Goal: Transaction & Acquisition: Book appointment/travel/reservation

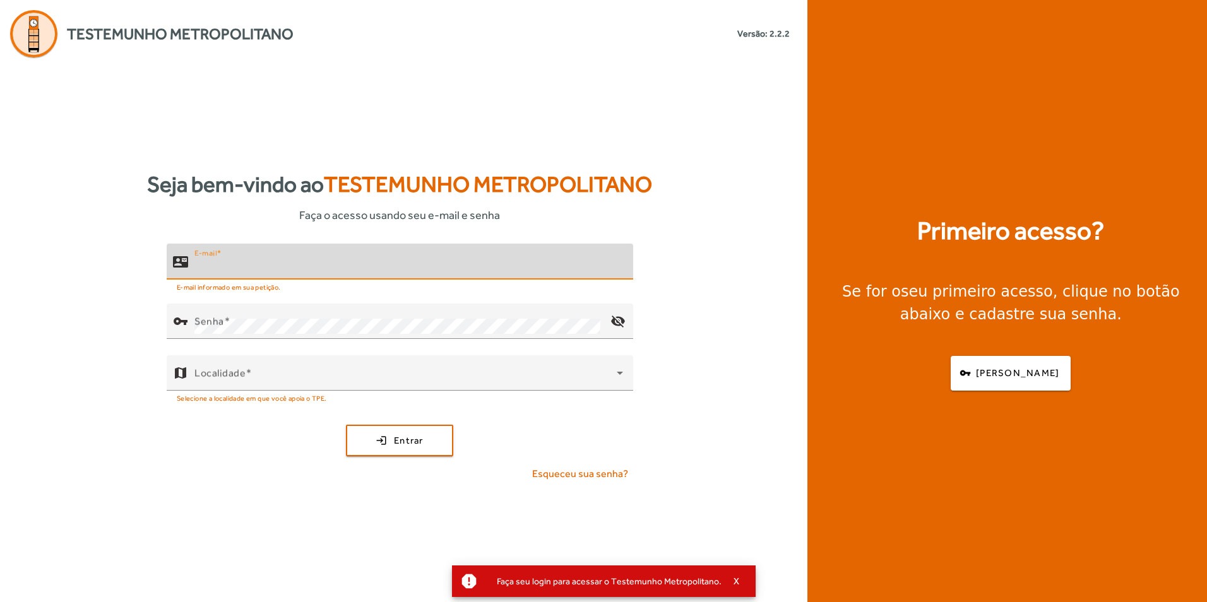
click at [332, 263] on input "E-mail" at bounding box center [408, 266] width 429 height 15
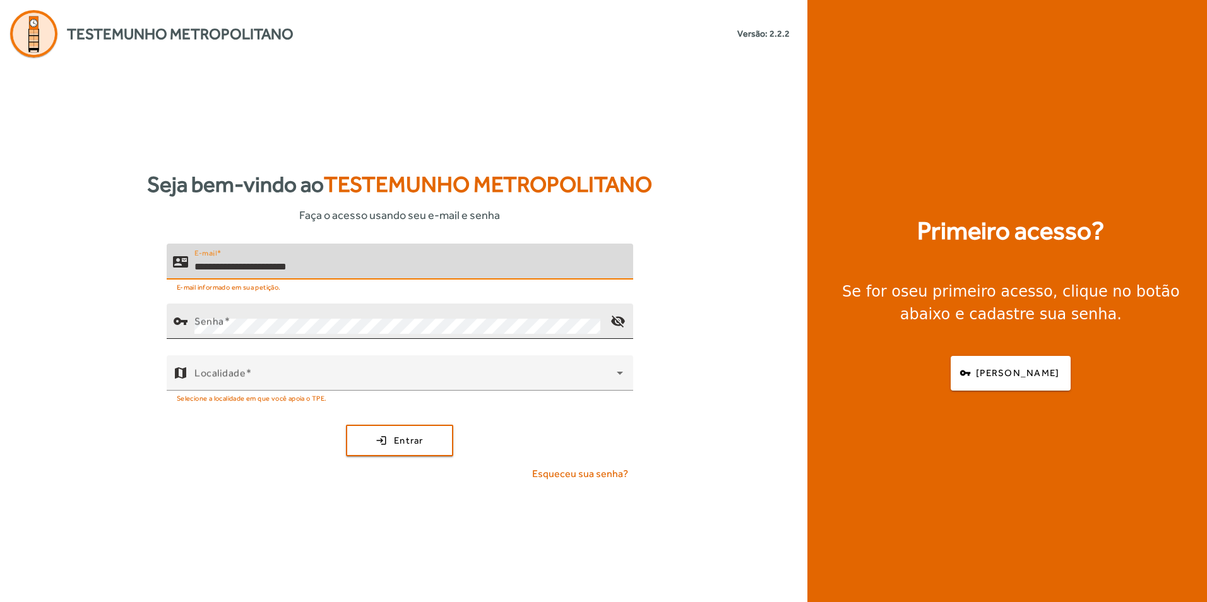
type input "**********"
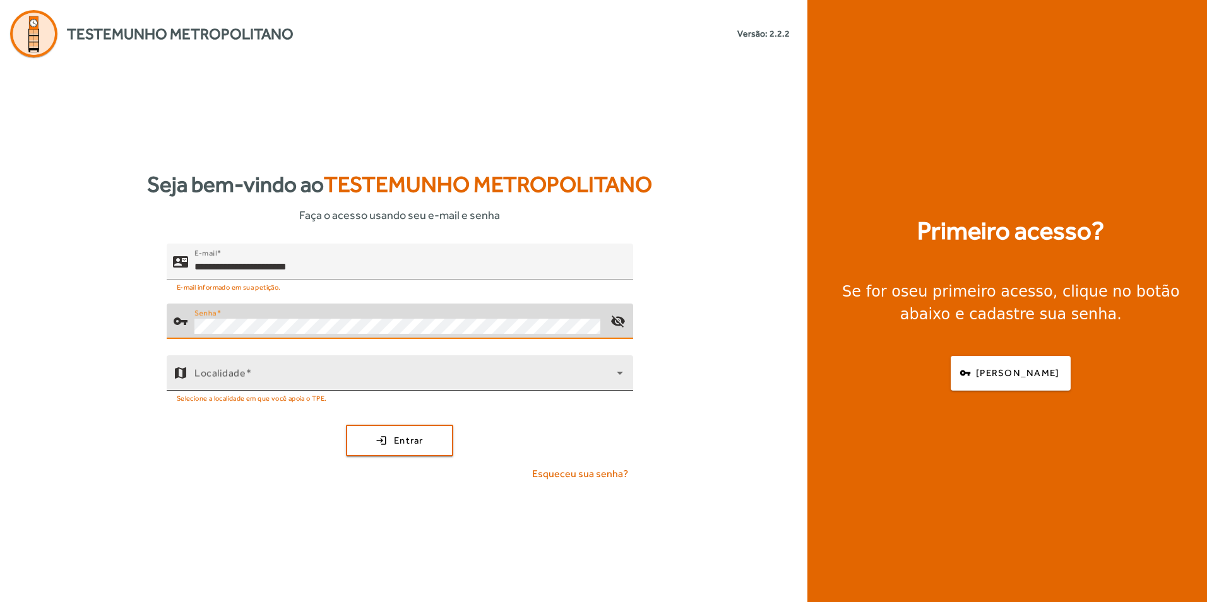
click at [558, 375] on span at bounding box center [405, 378] width 422 height 15
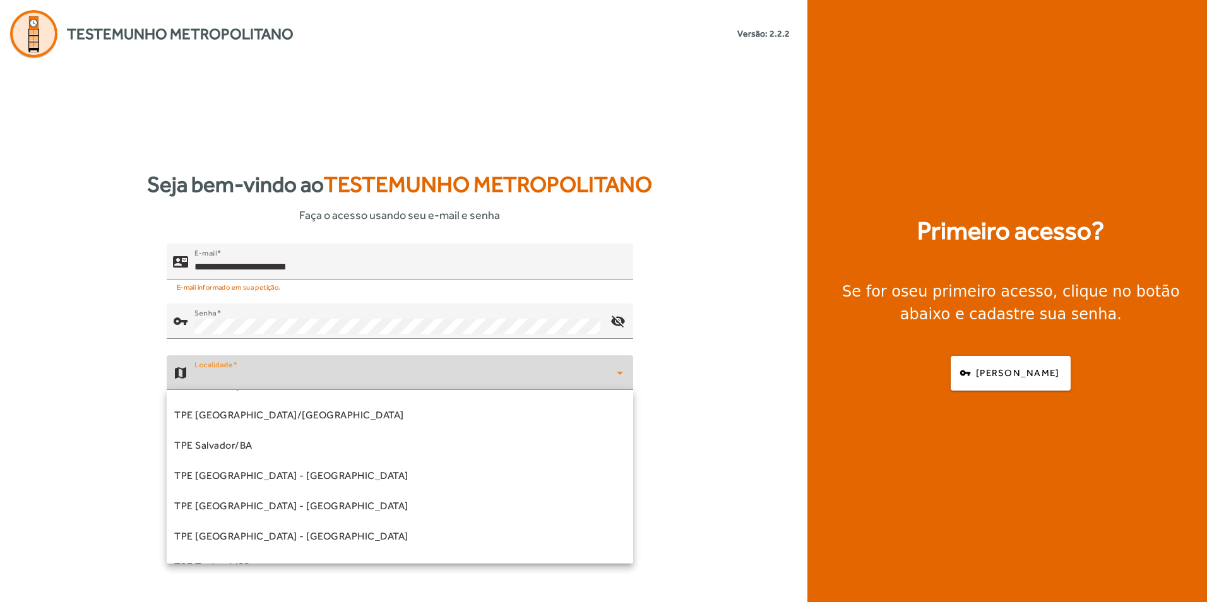
scroll to position [316, 0]
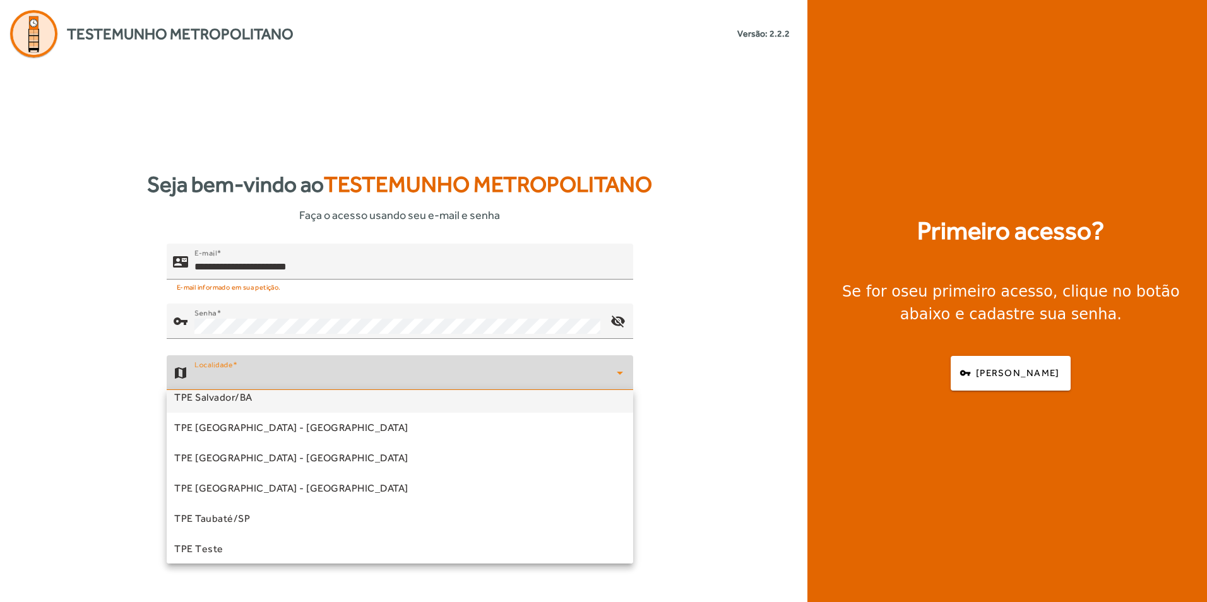
click at [279, 403] on mat-option "TPE Salvador/BA" at bounding box center [400, 397] width 466 height 30
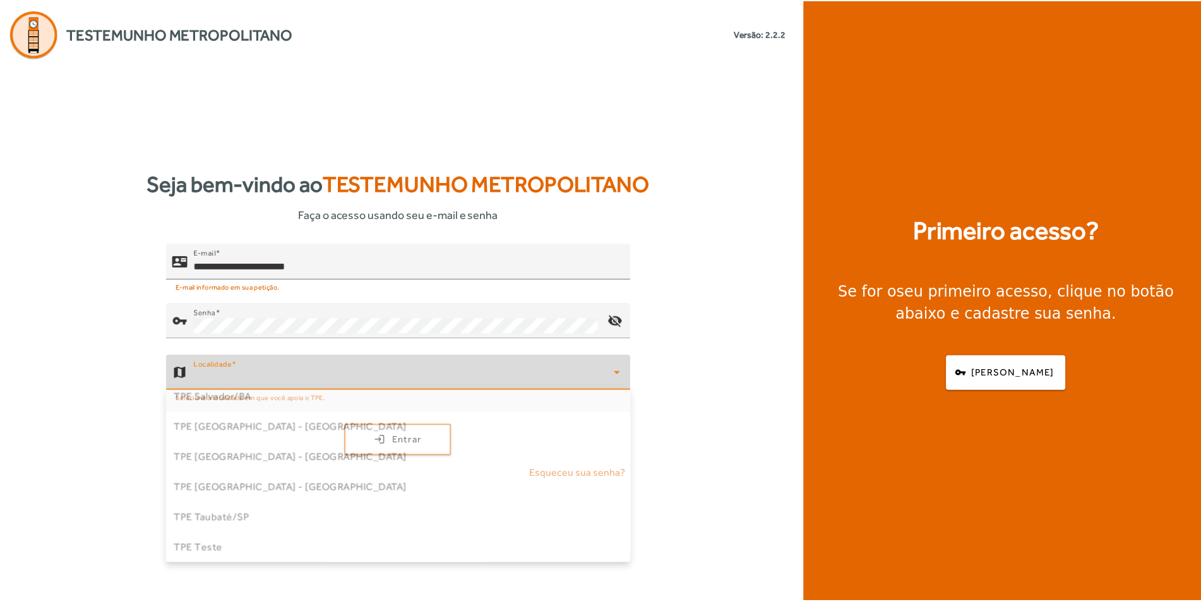
scroll to position [308, 0]
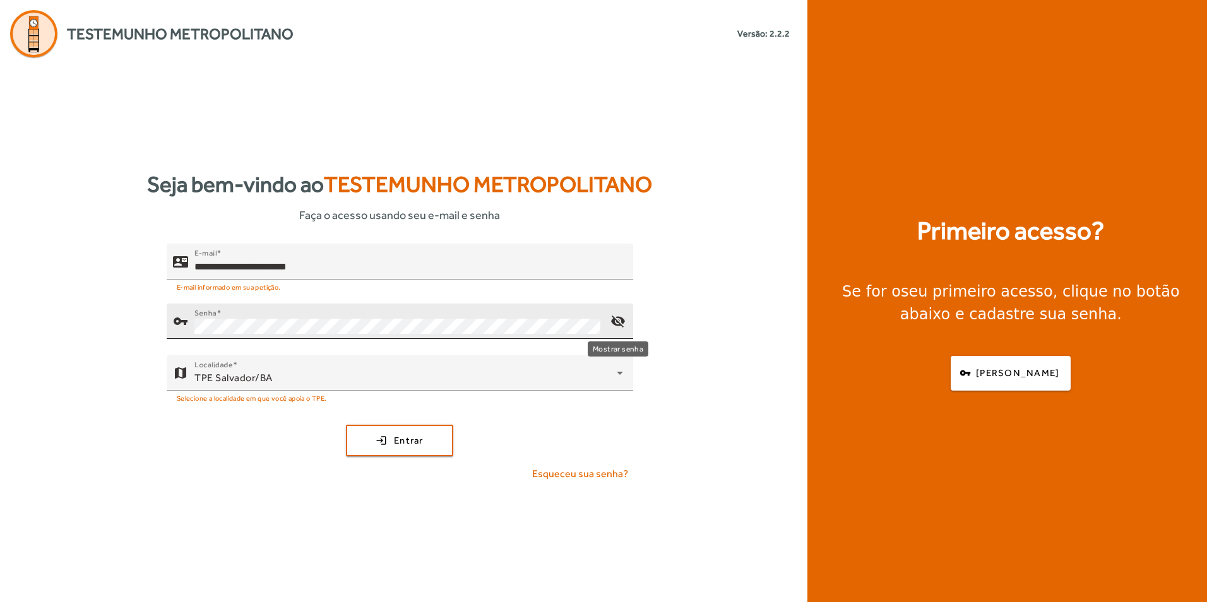
click at [624, 321] on mat-icon "visibility_off" at bounding box center [618, 321] width 30 height 30
click at [624, 321] on mat-icon "visibility" at bounding box center [618, 321] width 30 height 30
click at [439, 446] on span "submit" at bounding box center [399, 440] width 105 height 30
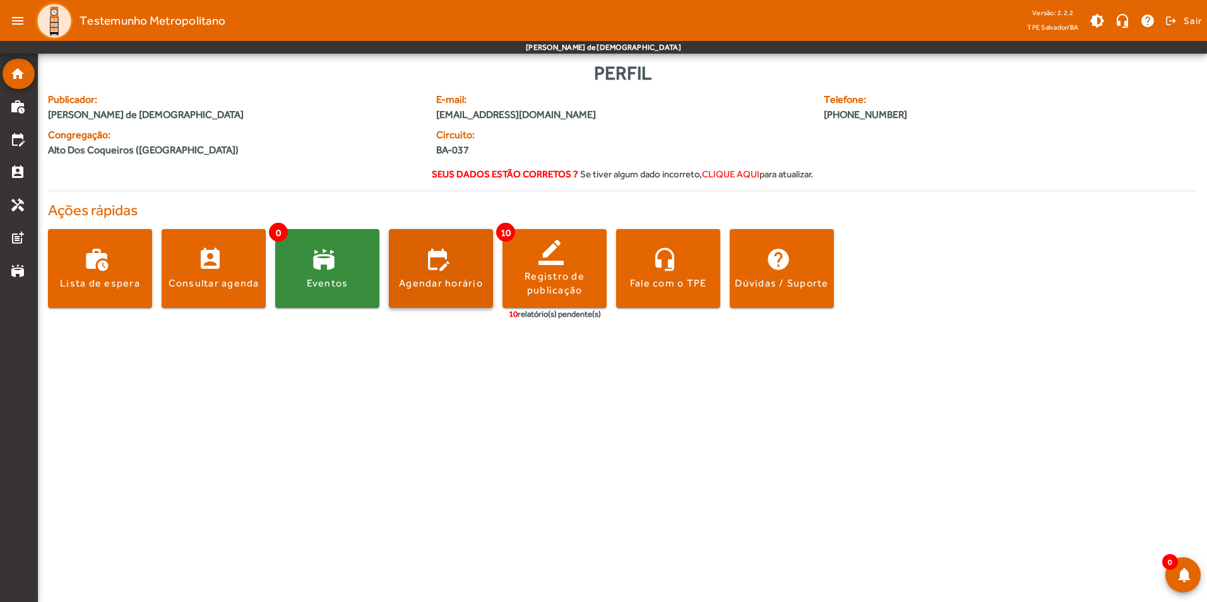
click at [456, 276] on span at bounding box center [441, 269] width 104 height 30
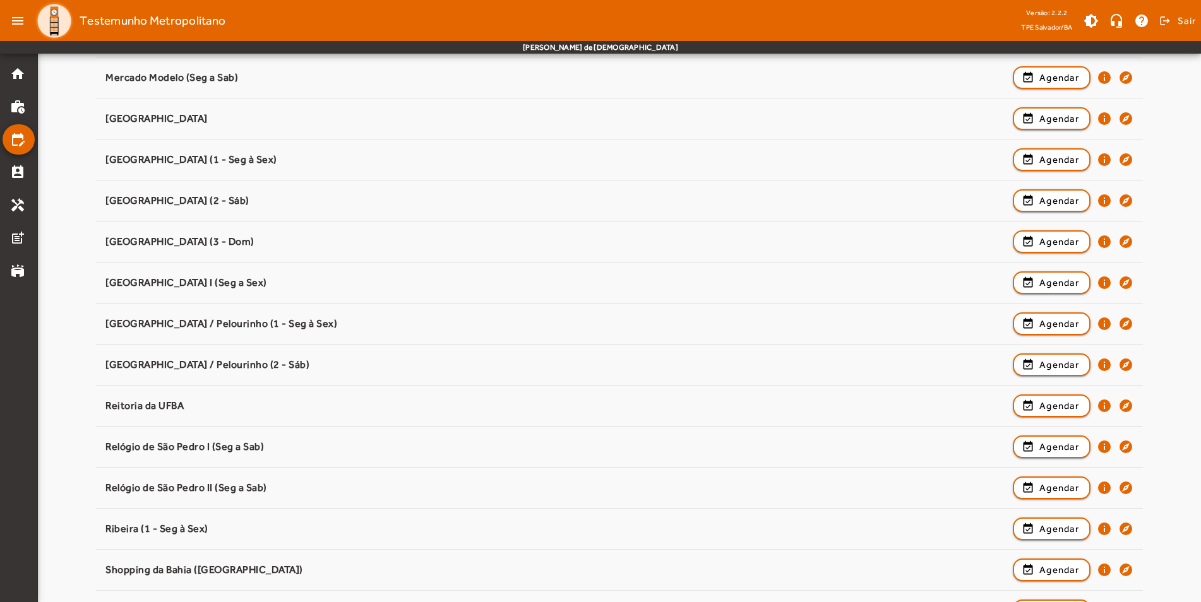
scroll to position [947, 0]
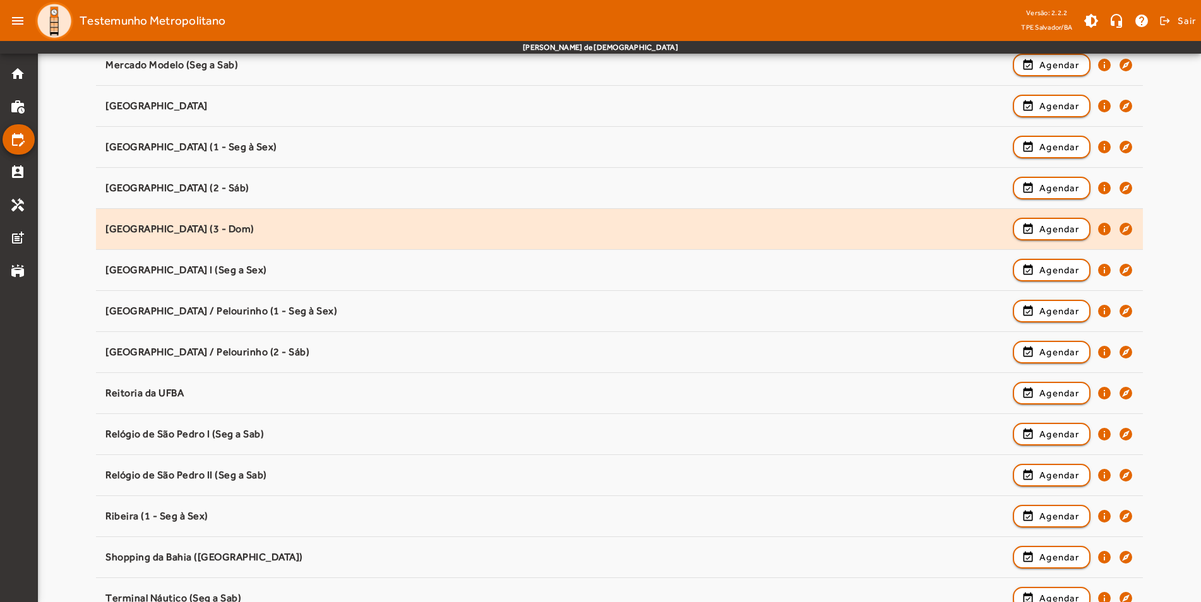
click at [327, 230] on div "[GEOGRAPHIC_DATA] (3 - Dom)" at bounding box center [555, 229] width 901 height 13
click at [1058, 224] on span "Agendar" at bounding box center [1059, 229] width 40 height 15
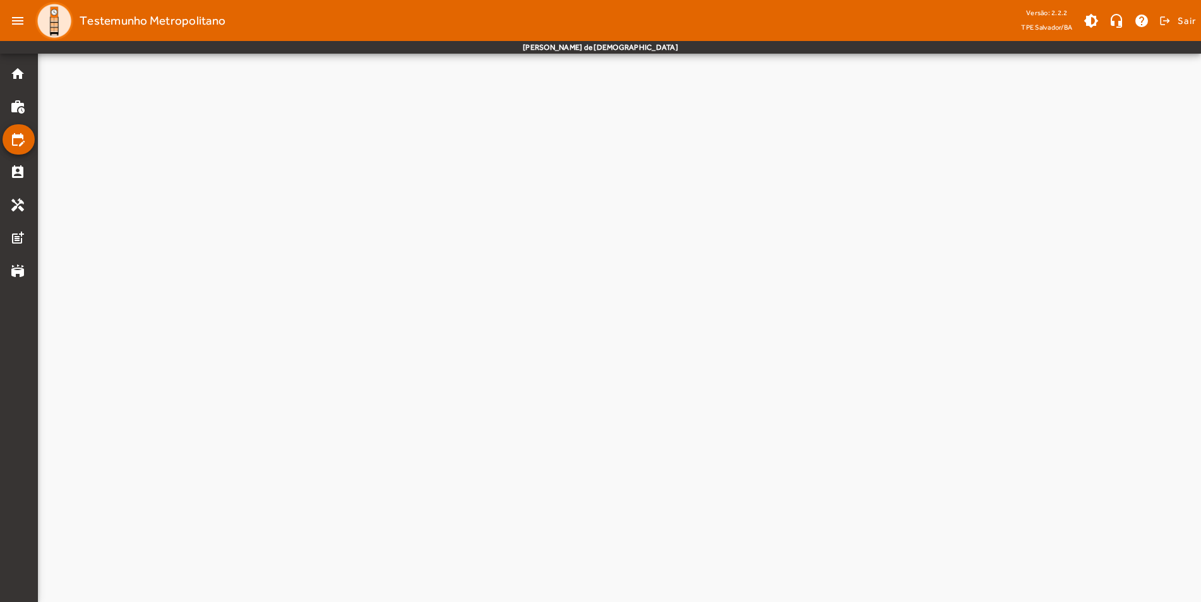
scroll to position [0, 0]
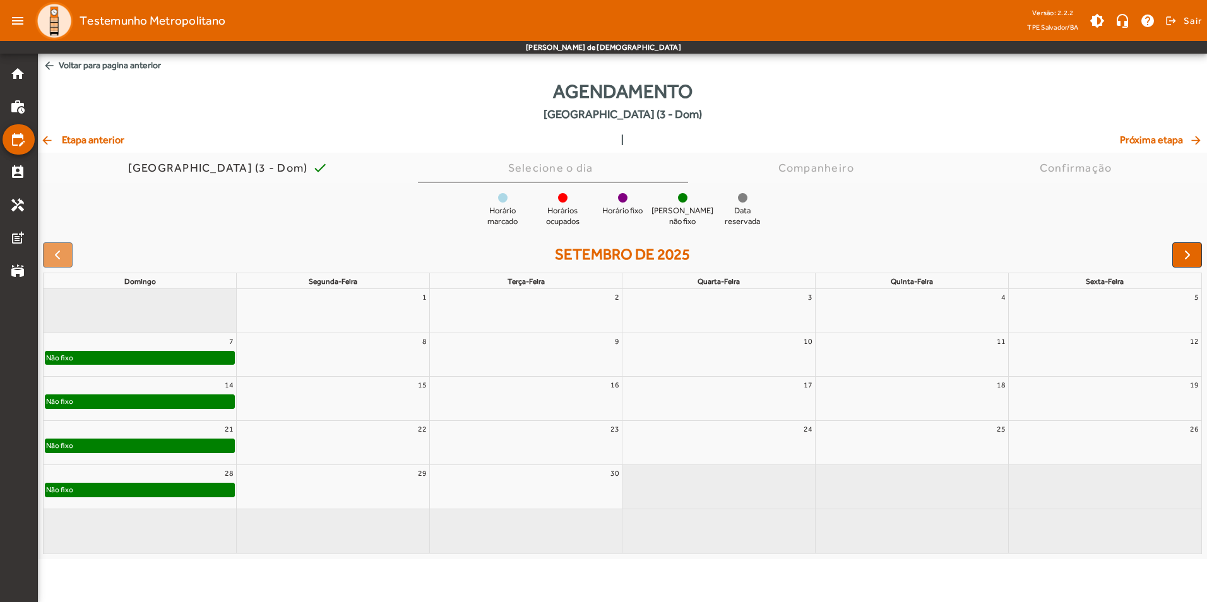
click at [210, 444] on div "Não fixo" at bounding box center [139, 445] width 189 height 13
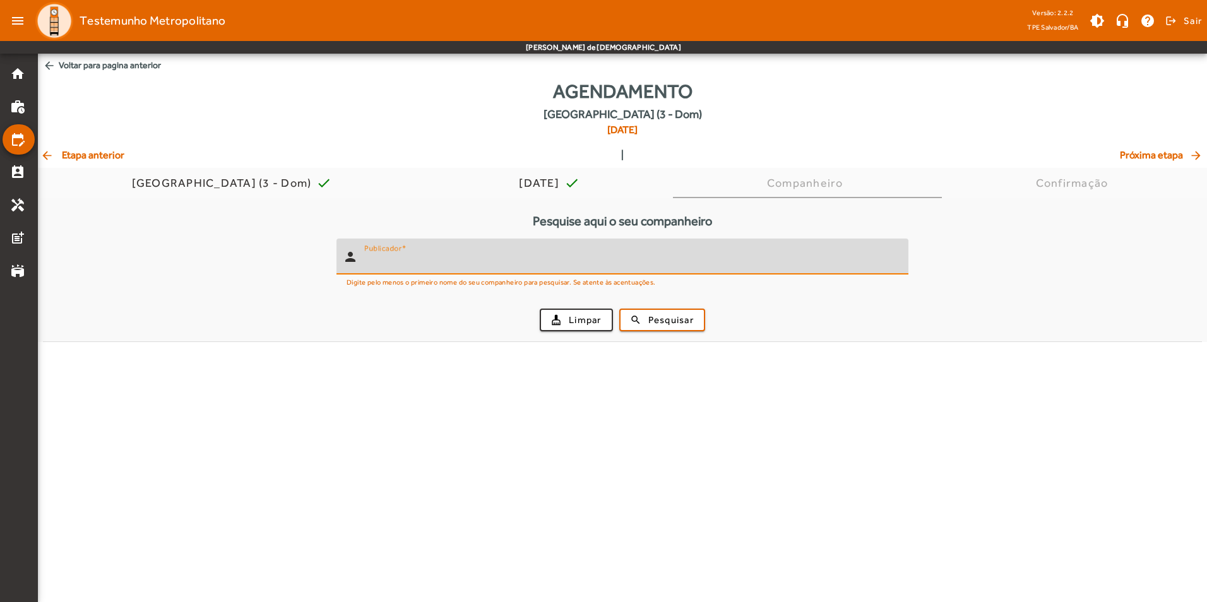
click at [545, 263] on input "Publicador" at bounding box center [631, 261] width 534 height 15
type input "****"
click at [655, 319] on span "Pesquisar" at bounding box center [670, 320] width 45 height 15
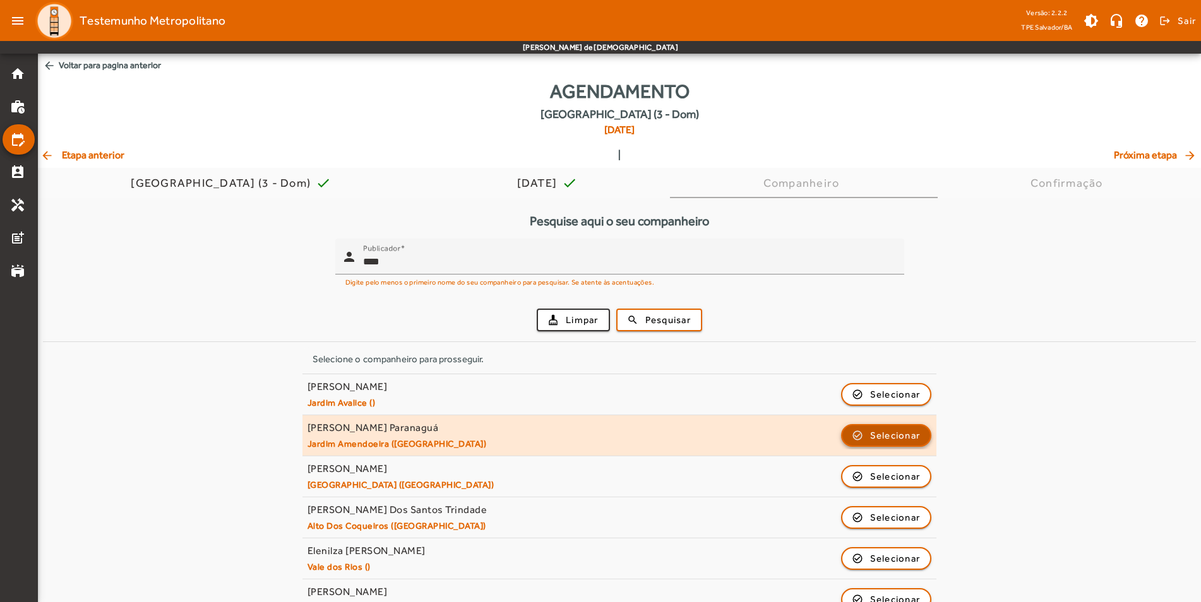
click at [911, 431] on span "Selecionar" at bounding box center [895, 435] width 50 height 15
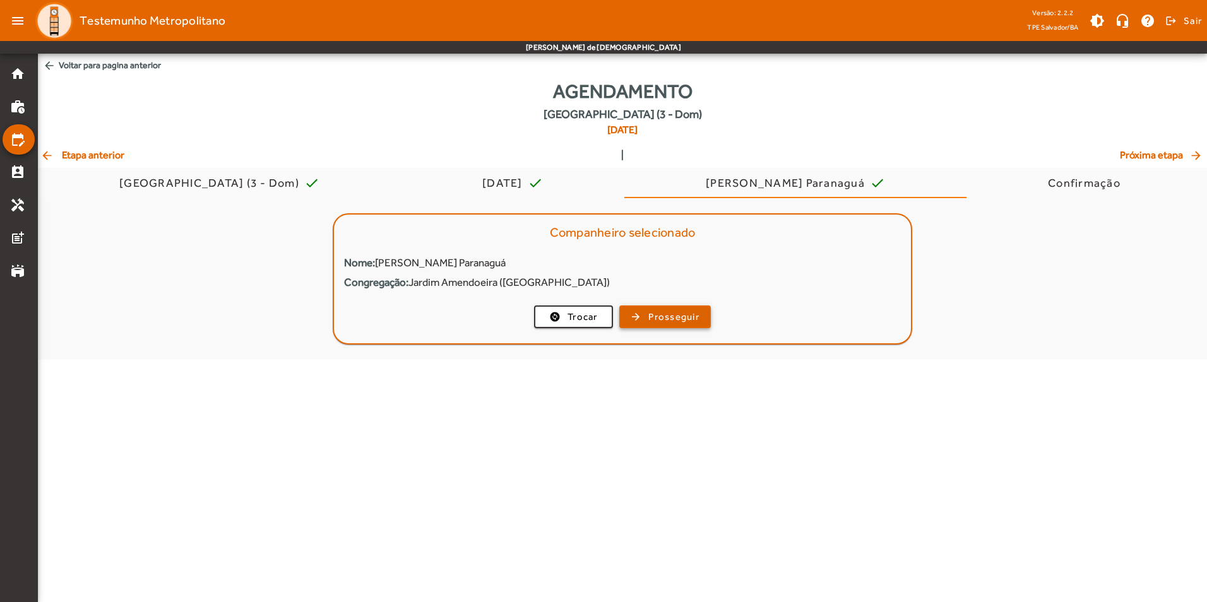
click at [665, 309] on span "button" at bounding box center [664, 317] width 89 height 30
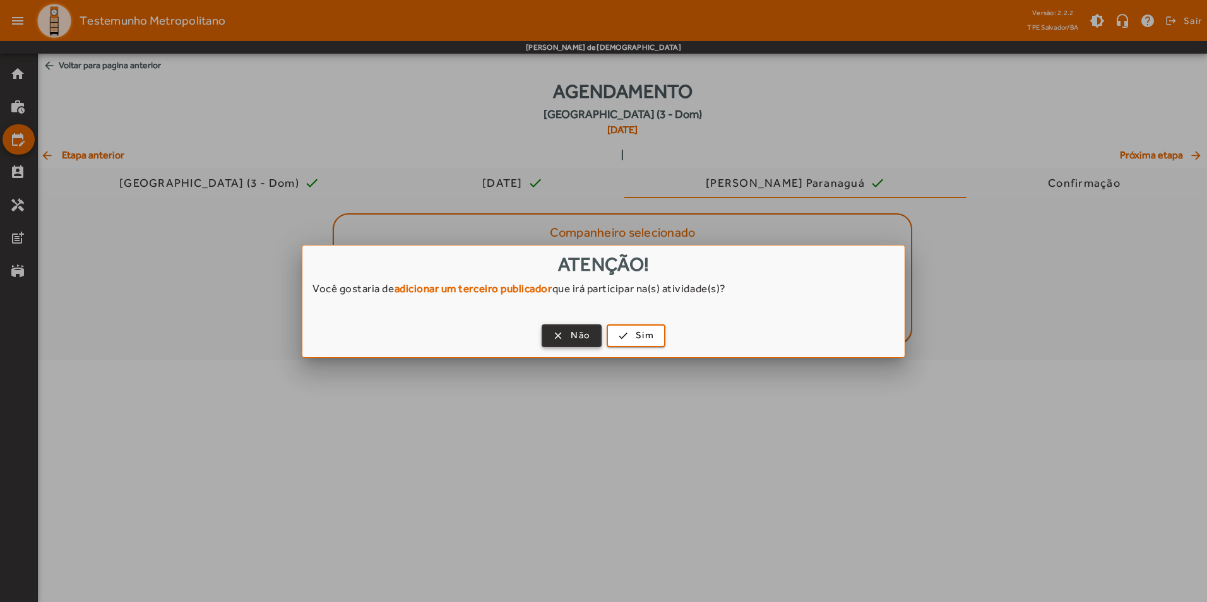
click at [595, 335] on span "button" at bounding box center [571, 336] width 57 height 30
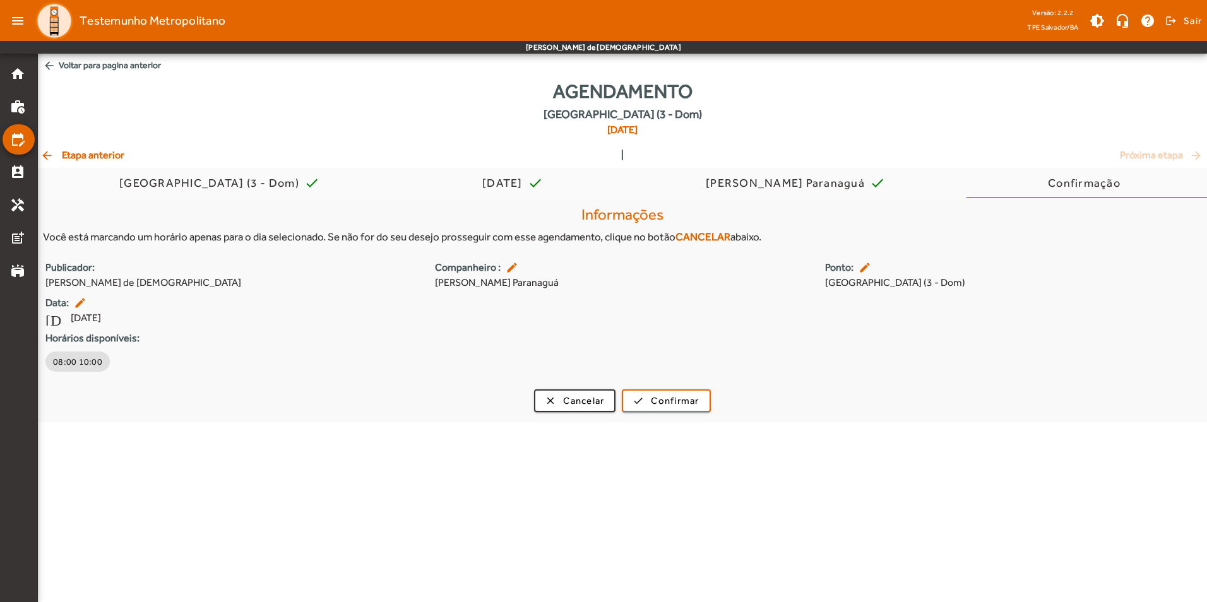
click at [52, 155] on mat-icon "arrow_back" at bounding box center [47, 155] width 15 height 13
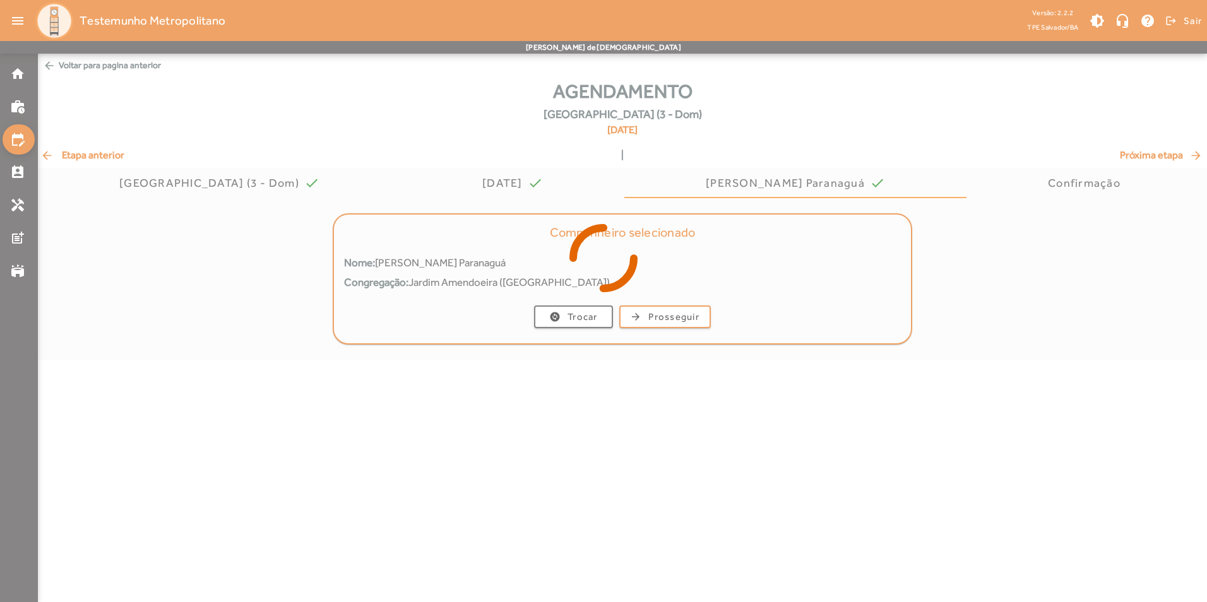
click at [52, 155] on div at bounding box center [603, 301] width 1207 height 602
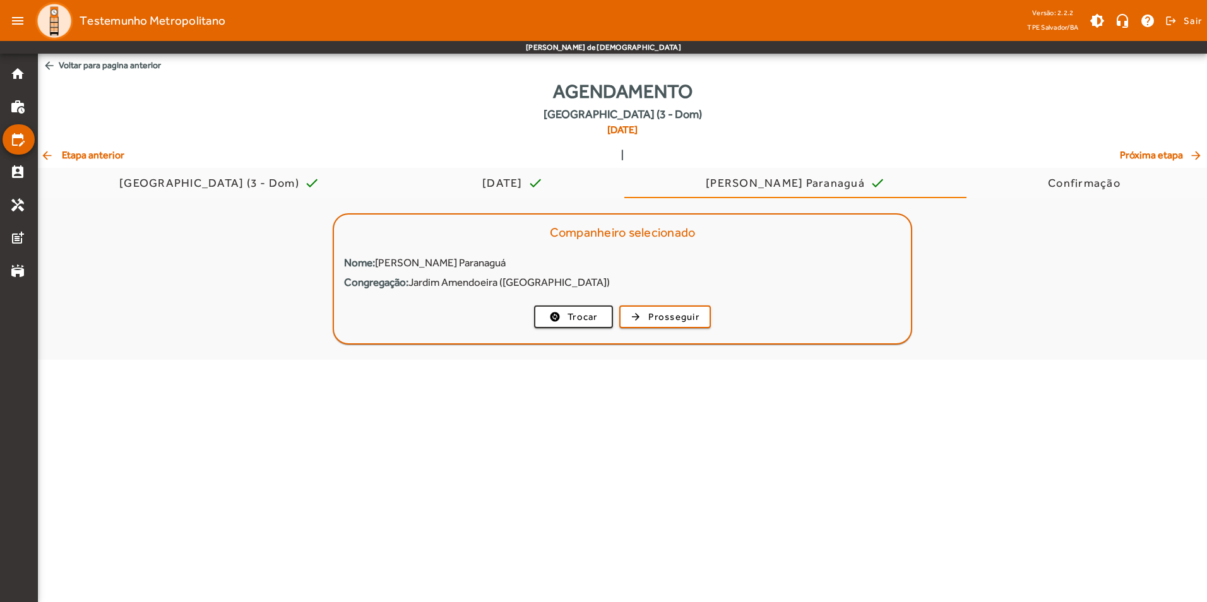
click at [45, 153] on mat-icon "arrow_back" at bounding box center [47, 155] width 15 height 13
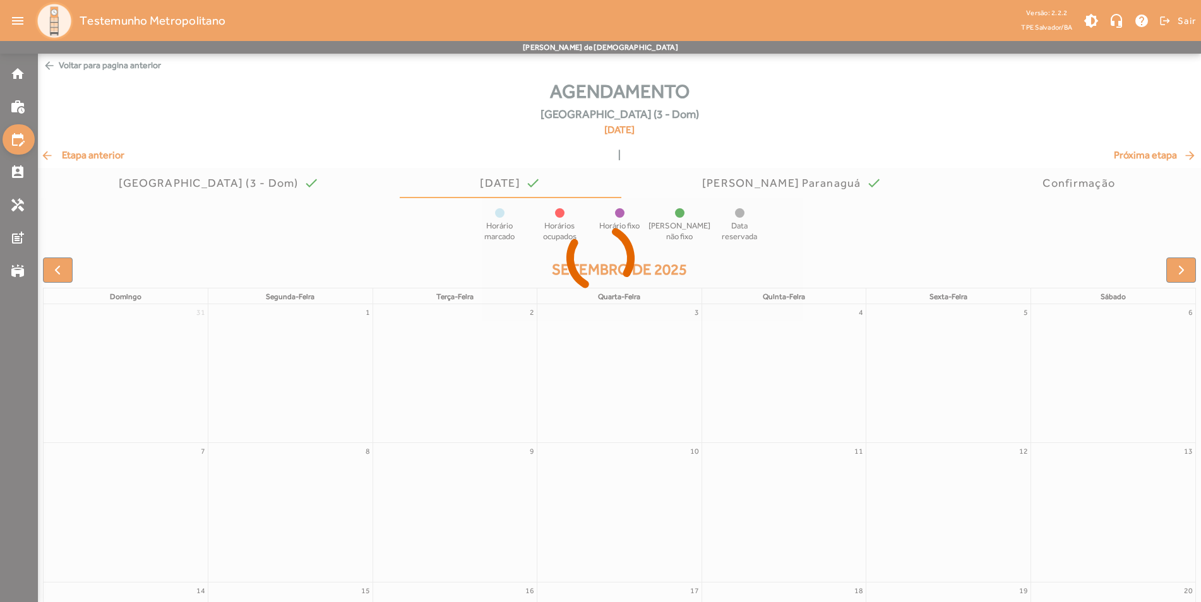
click at [46, 153] on div at bounding box center [600, 301] width 1201 height 602
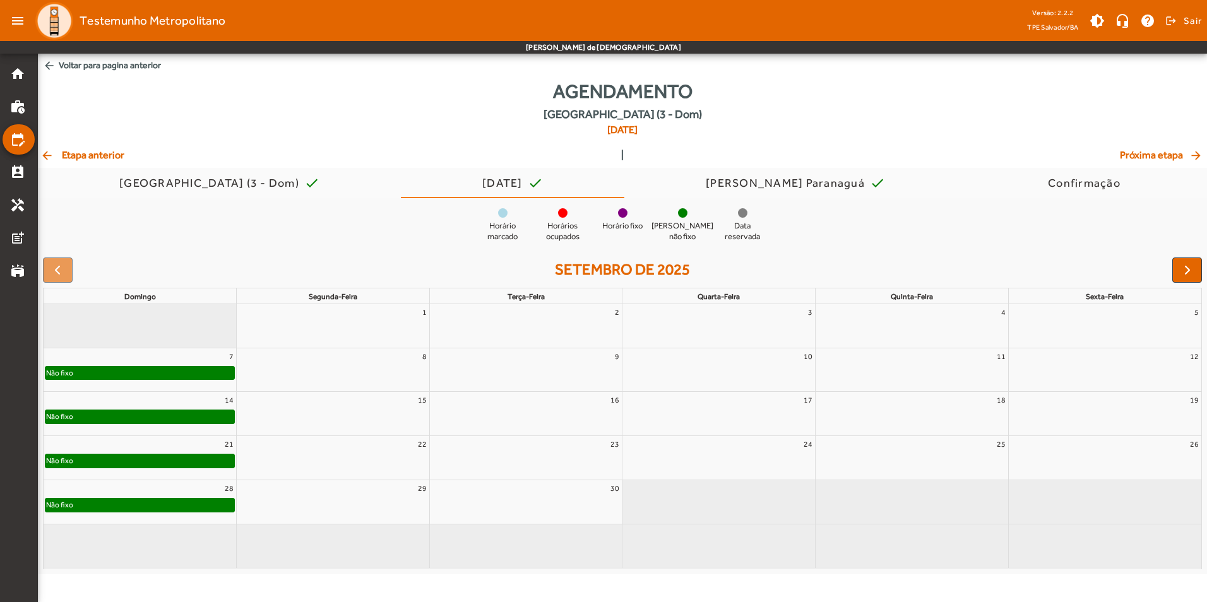
click at [46, 153] on mat-icon "arrow_back" at bounding box center [47, 155] width 15 height 13
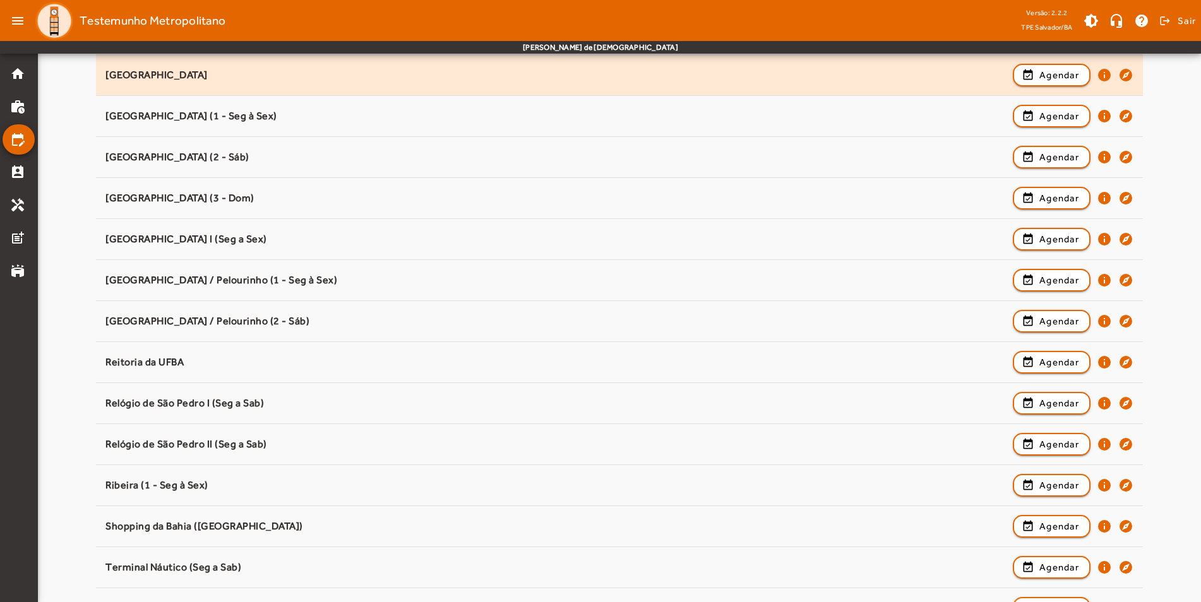
scroll to position [1036, 0]
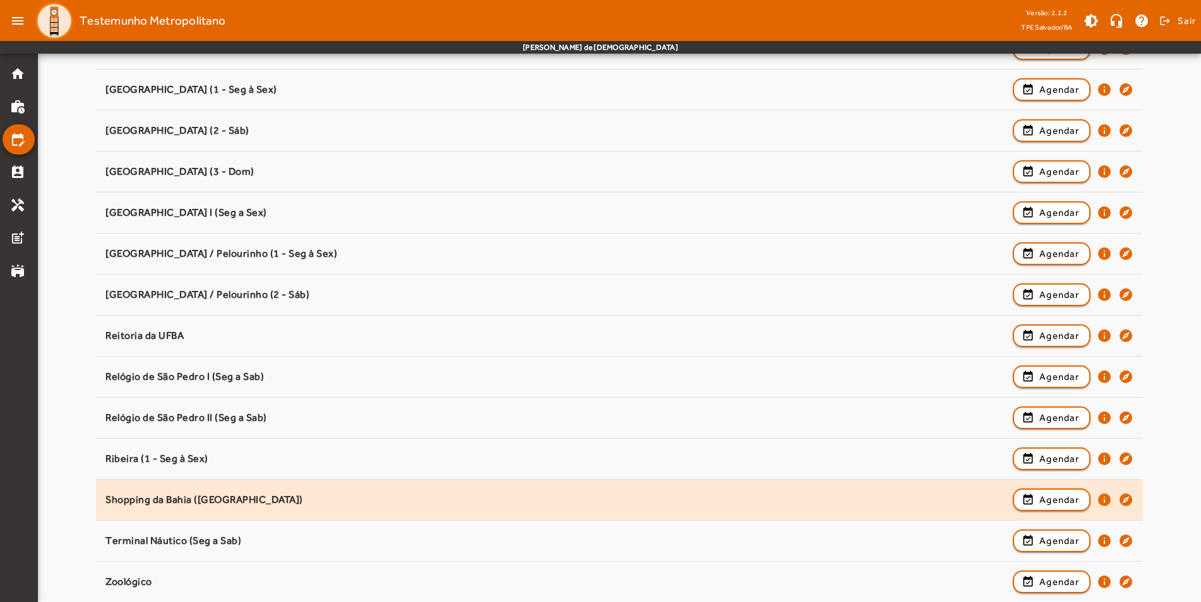
click at [325, 497] on div "Shopping da Bahia ([GEOGRAPHIC_DATA])" at bounding box center [555, 500] width 901 height 13
click at [234, 501] on div "Shopping da Bahia ([GEOGRAPHIC_DATA])" at bounding box center [555, 500] width 901 height 13
click at [1052, 494] on span "Agendar" at bounding box center [1059, 499] width 40 height 15
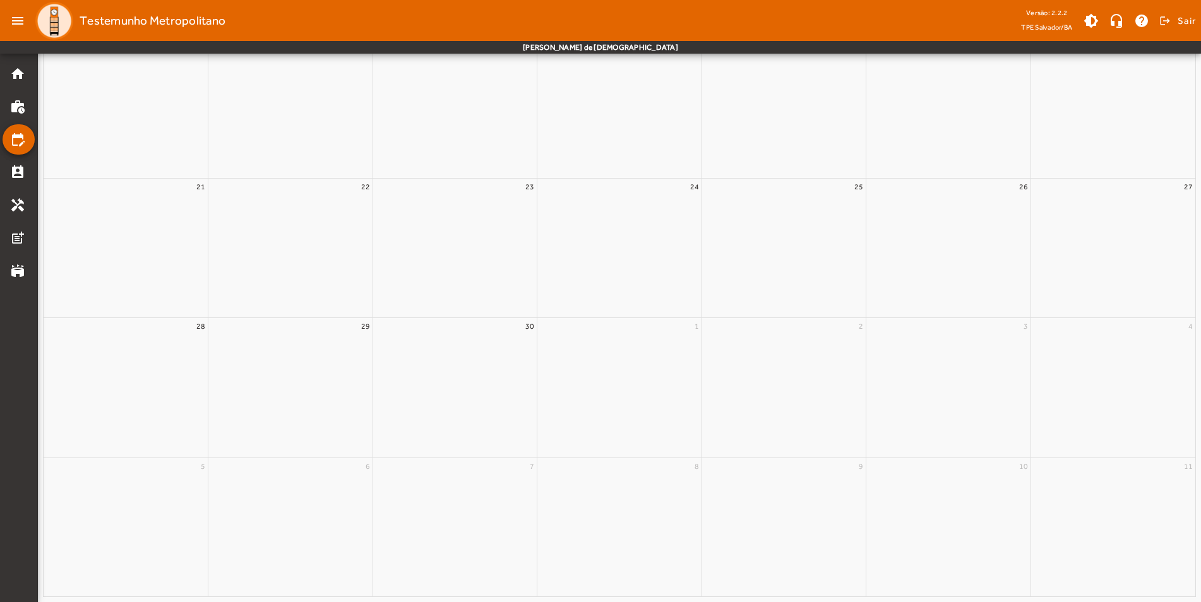
scroll to position [0, 0]
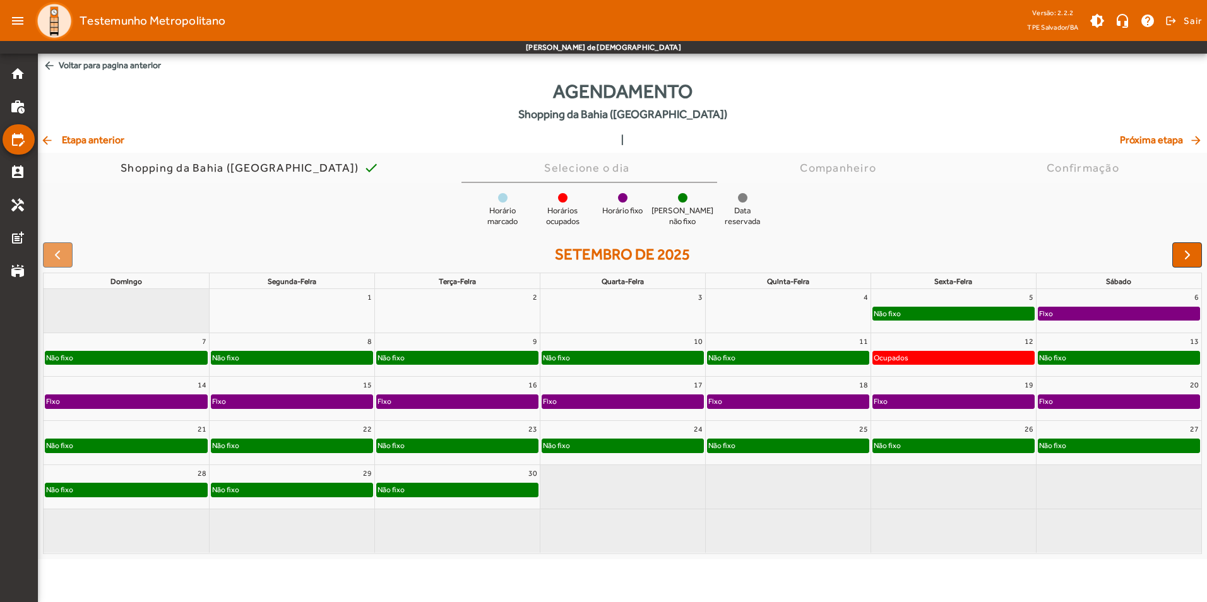
click at [122, 446] on div "Não fixo" at bounding box center [126, 445] width 162 height 13
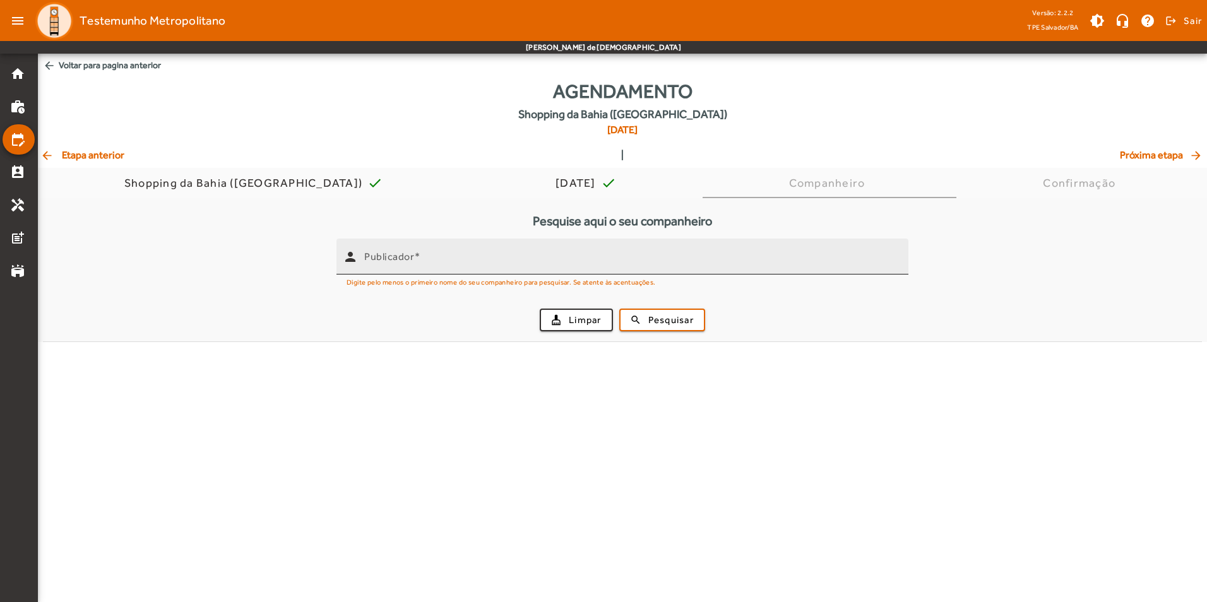
click at [682, 269] on div "Publicador" at bounding box center [631, 257] width 534 height 36
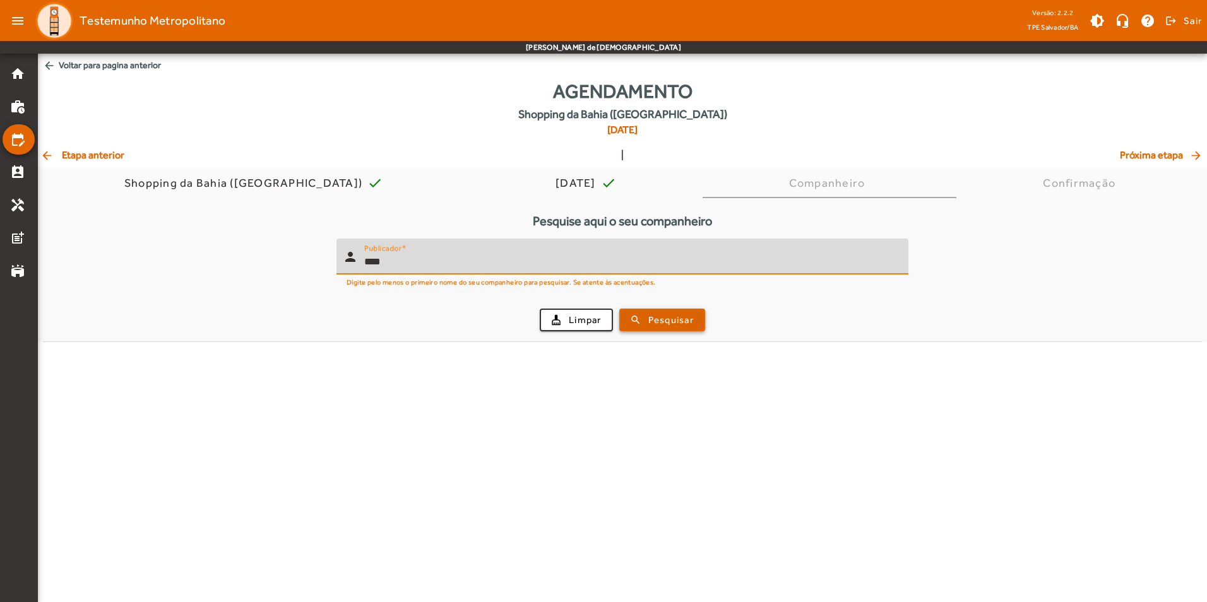
type input "****"
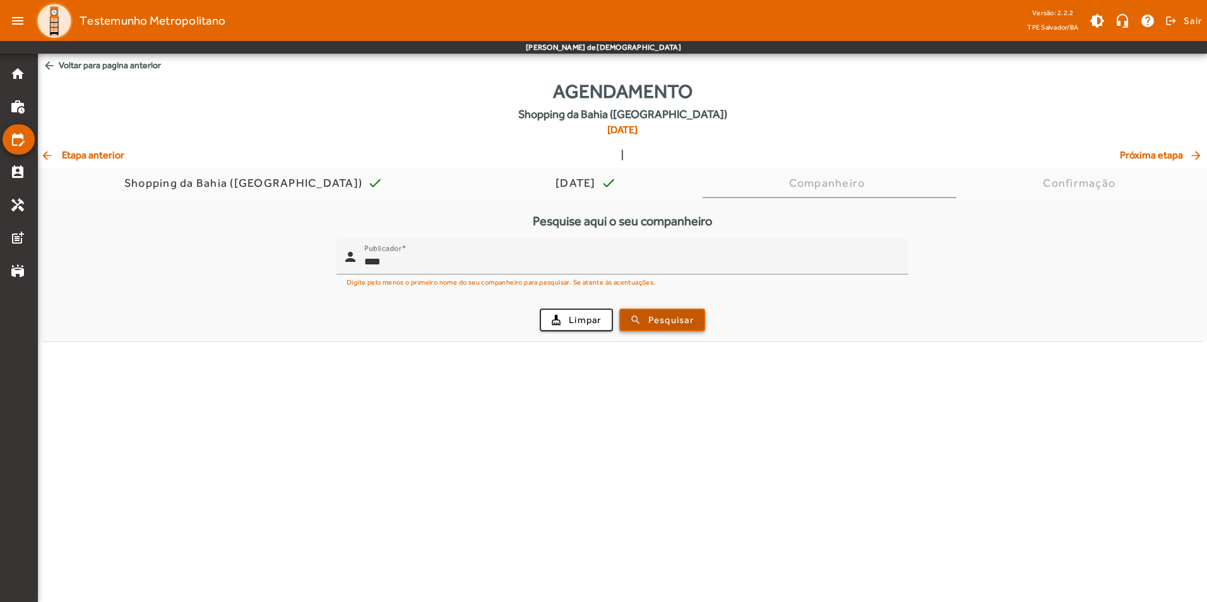
click at [680, 317] on span "Pesquisar" at bounding box center [670, 320] width 45 height 15
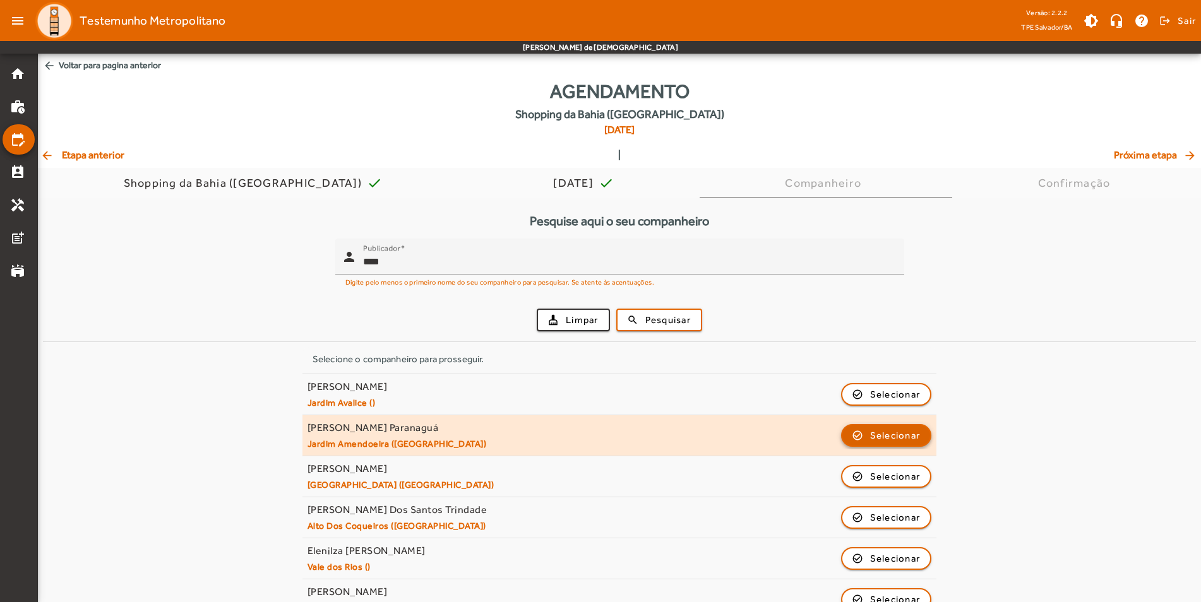
click at [895, 441] on span "Selecionar" at bounding box center [895, 435] width 50 height 15
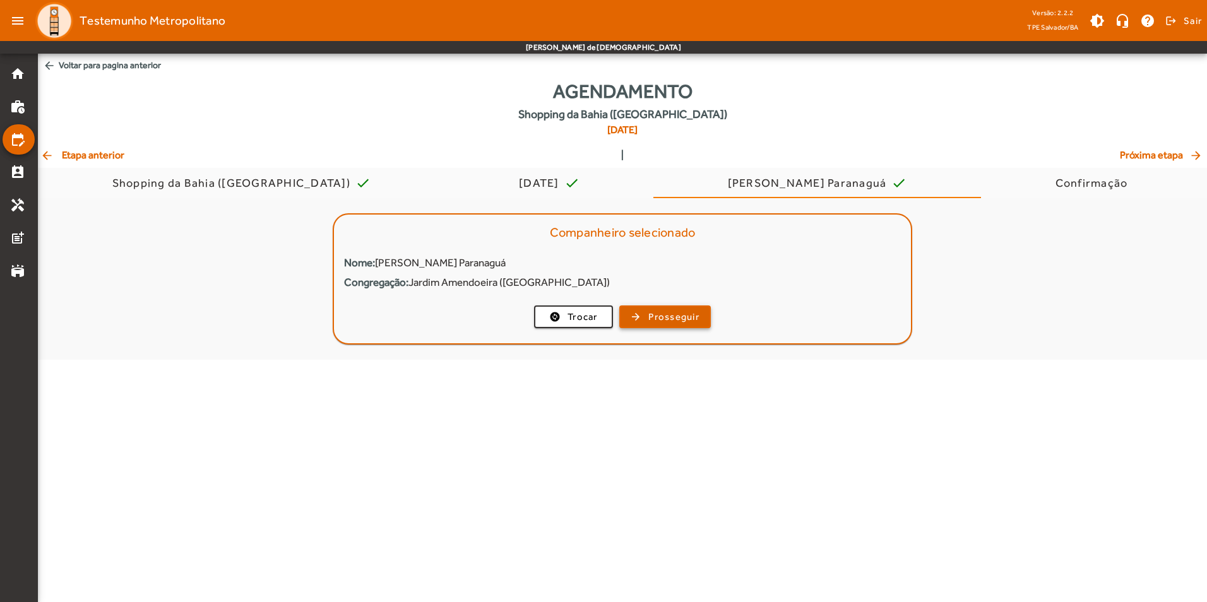
click at [701, 321] on span "button" at bounding box center [664, 317] width 89 height 30
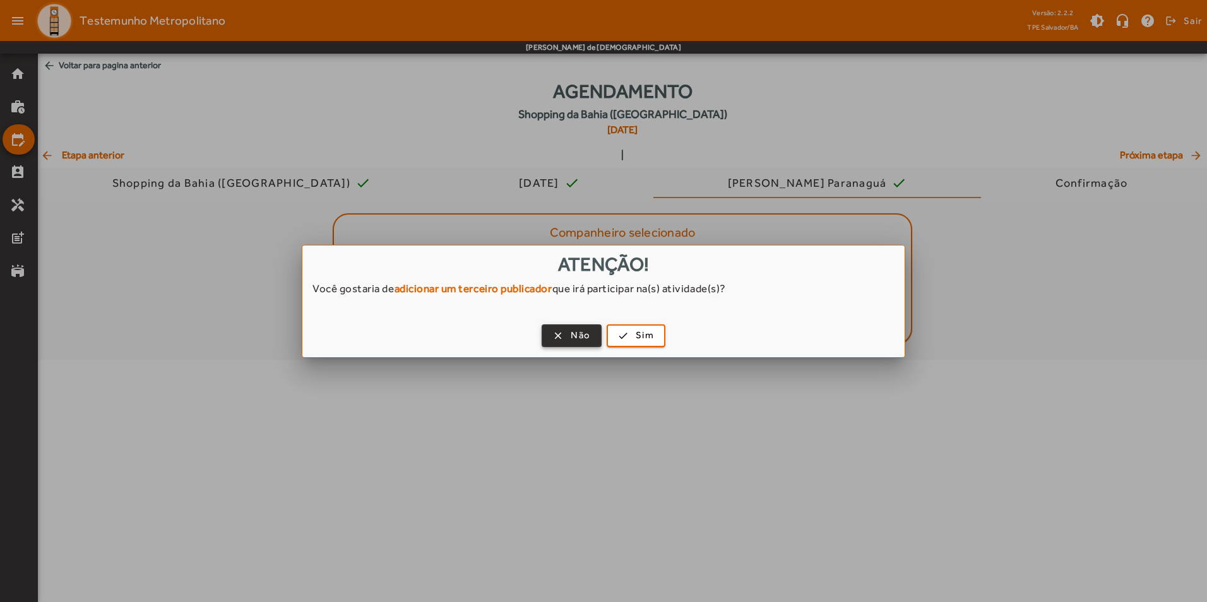
click at [588, 329] on span "Não" at bounding box center [581, 335] width 20 height 15
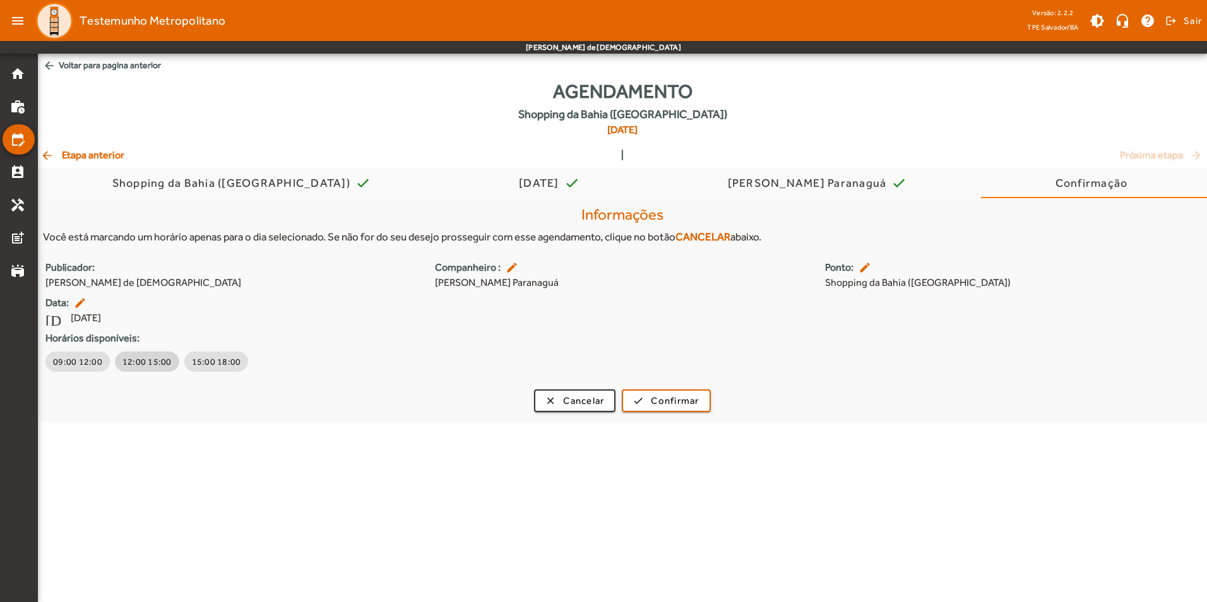
click at [167, 362] on button "12:00 15:00" at bounding box center [147, 362] width 64 height 20
click at [215, 363] on span "15:00 18:00" at bounding box center [234, 361] width 49 height 13
click at [133, 361] on span "12:00 15:00" at bounding box center [146, 361] width 49 height 13
click at [15, 141] on mat-icon "edit_calendar" at bounding box center [17, 139] width 15 height 15
click at [50, 154] on mat-icon "arrow_back" at bounding box center [47, 155] width 15 height 13
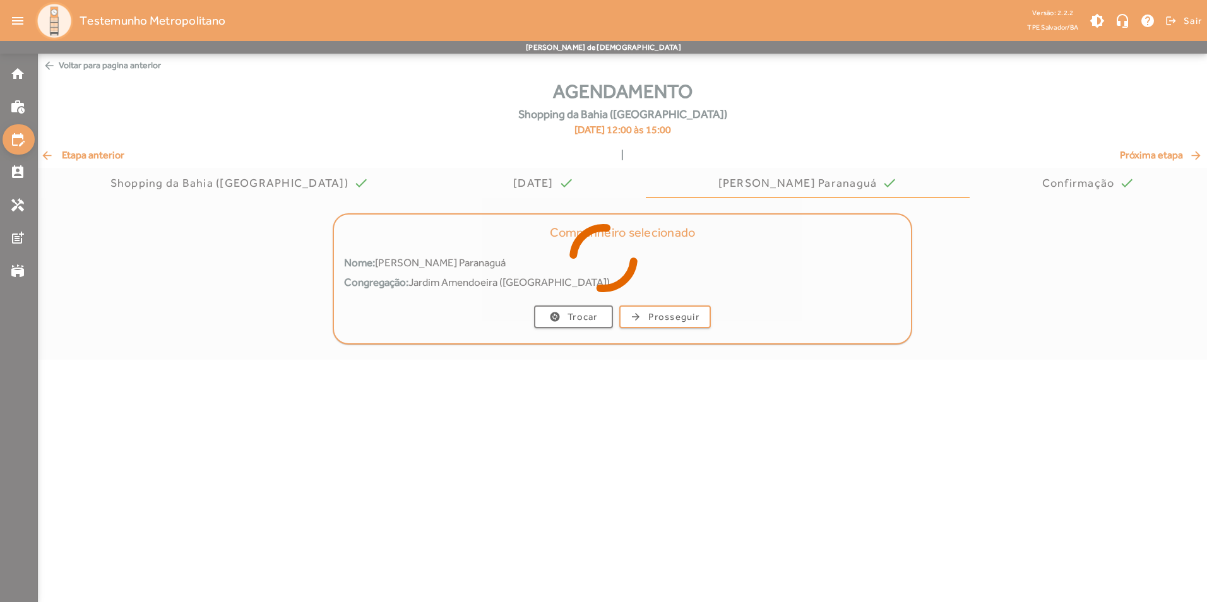
click at [52, 154] on div at bounding box center [603, 301] width 1207 height 602
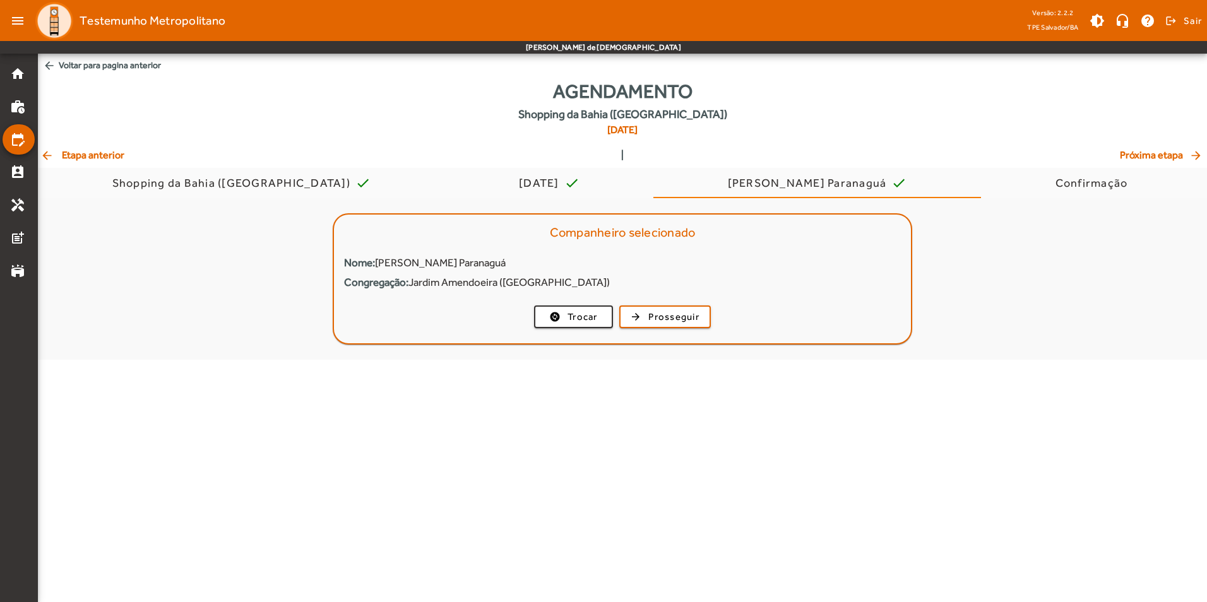
click at [52, 154] on mat-icon "arrow_back" at bounding box center [47, 155] width 15 height 13
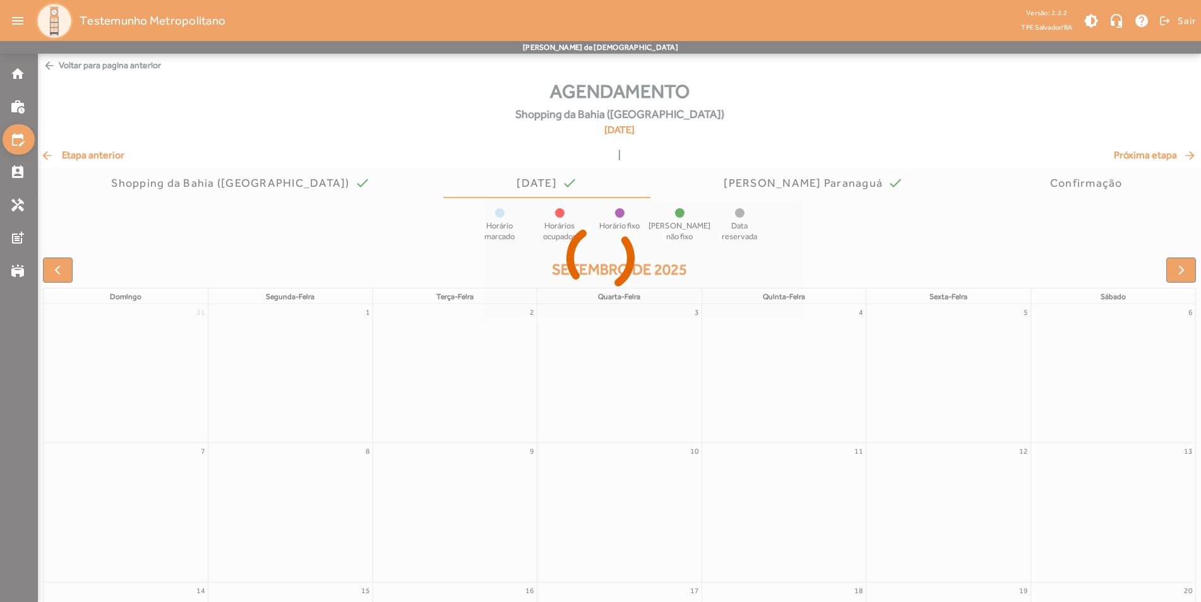
click at [52, 154] on div at bounding box center [600, 301] width 1201 height 602
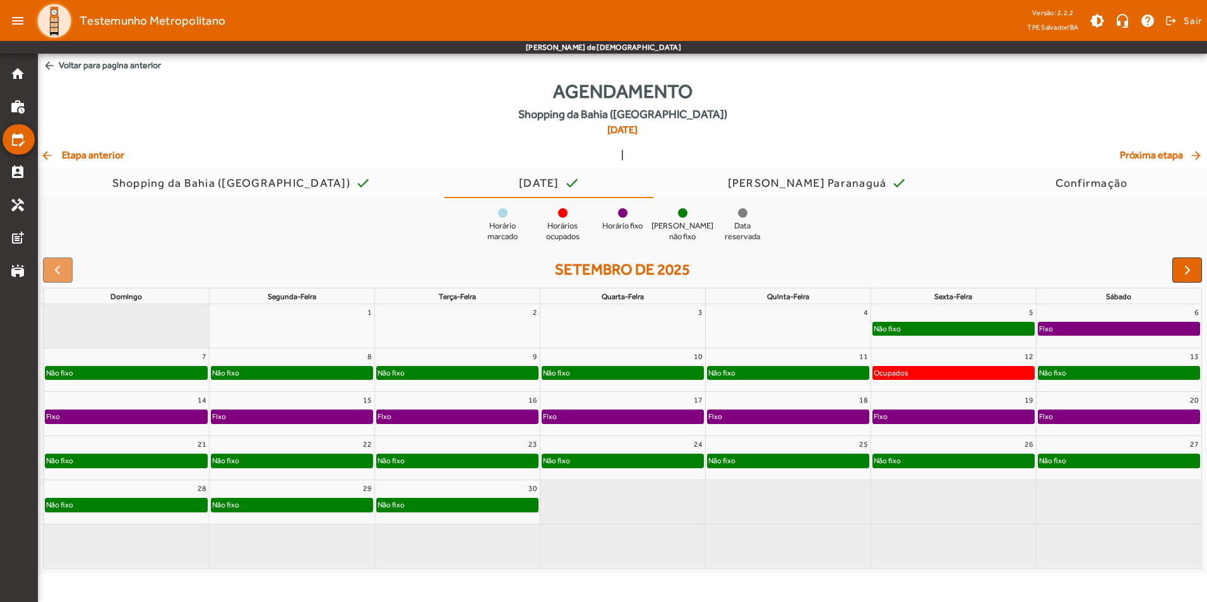
click at [52, 154] on mat-icon "arrow_back" at bounding box center [47, 155] width 15 height 13
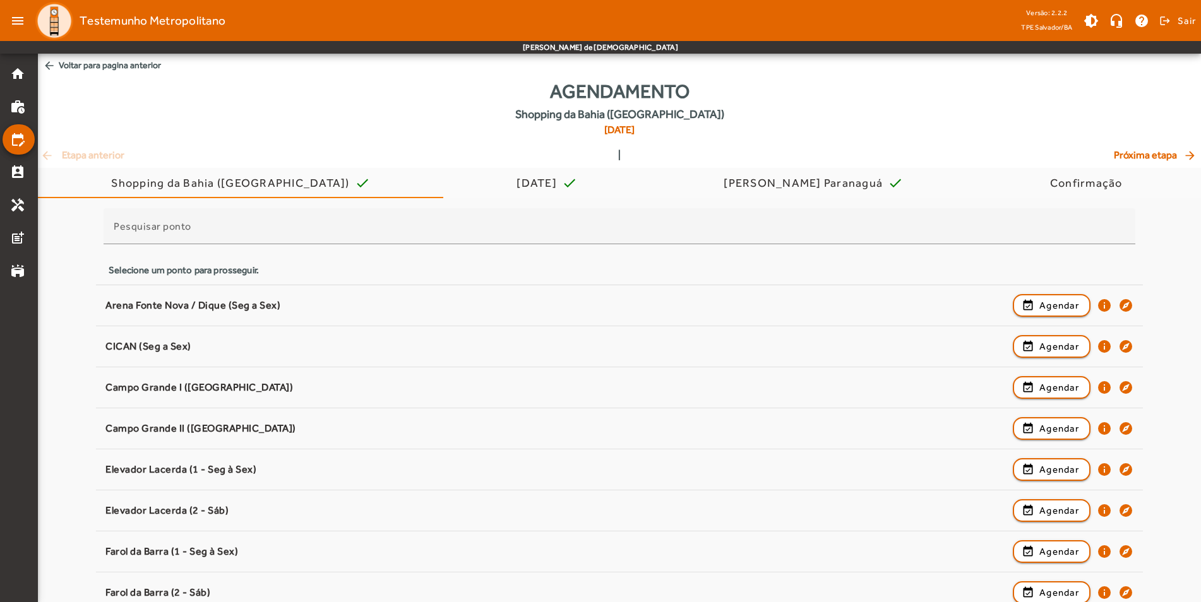
click at [52, 154] on div "arrow_back Etapa anterior | Próxima etapa arrow_forward" at bounding box center [619, 155] width 1158 height 15
click at [50, 155] on div "arrow_back Etapa anterior | Próxima etapa arrow_forward" at bounding box center [619, 155] width 1158 height 15
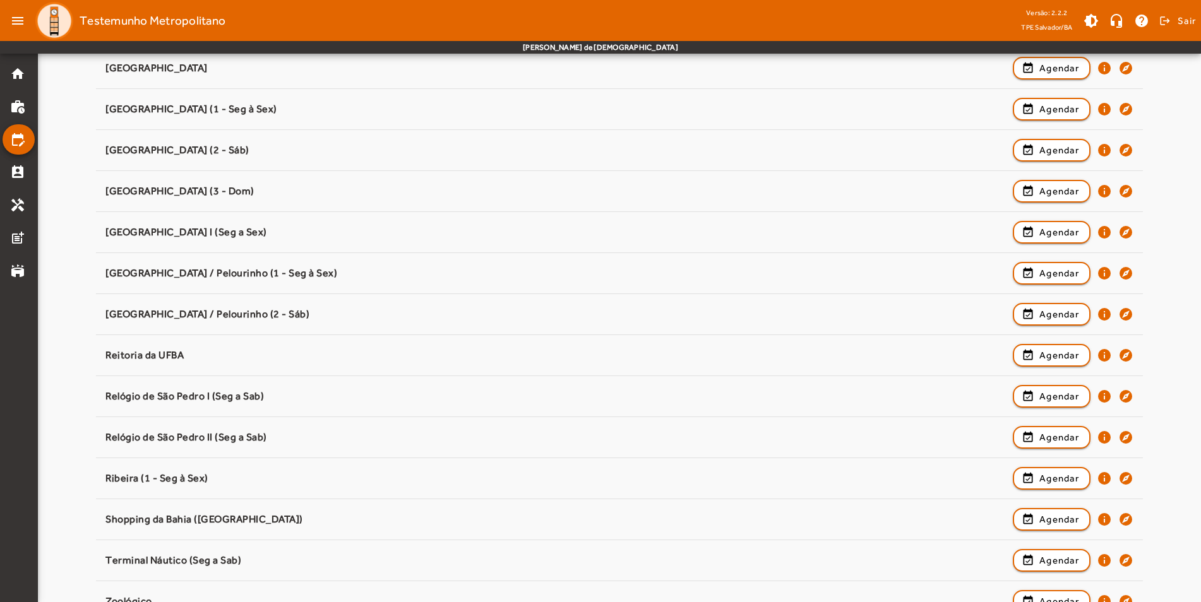
scroll to position [1036, 0]
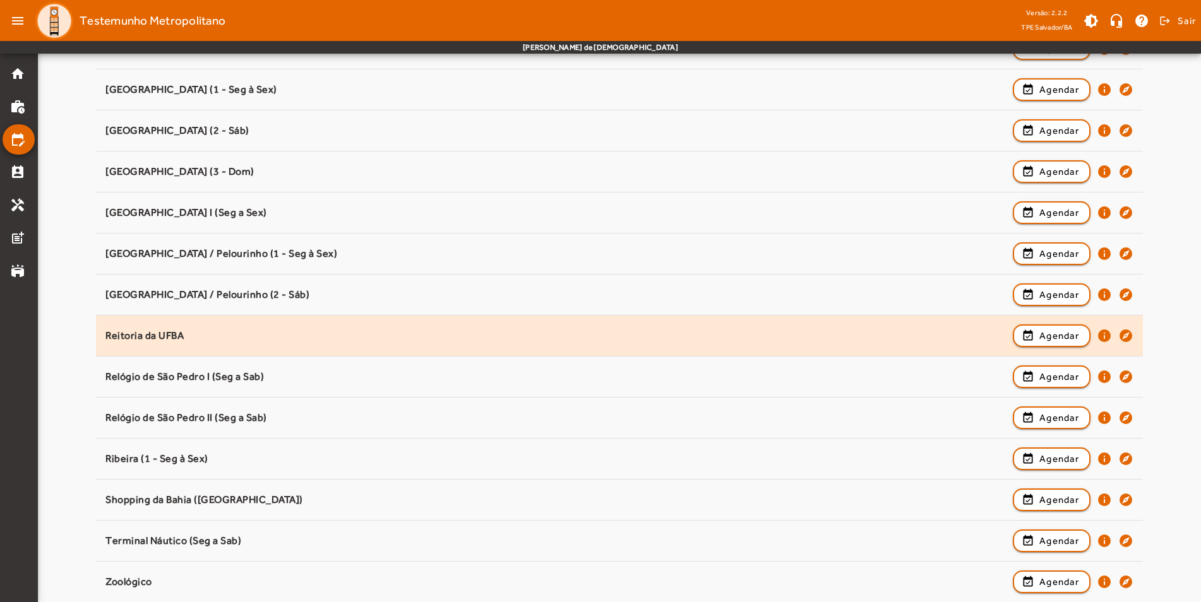
click at [423, 344] on div "Reitoria da UFBA event_available Agendar info explore" at bounding box center [619, 336] width 1028 height 28
click at [1036, 333] on span "button" at bounding box center [1051, 336] width 75 height 30
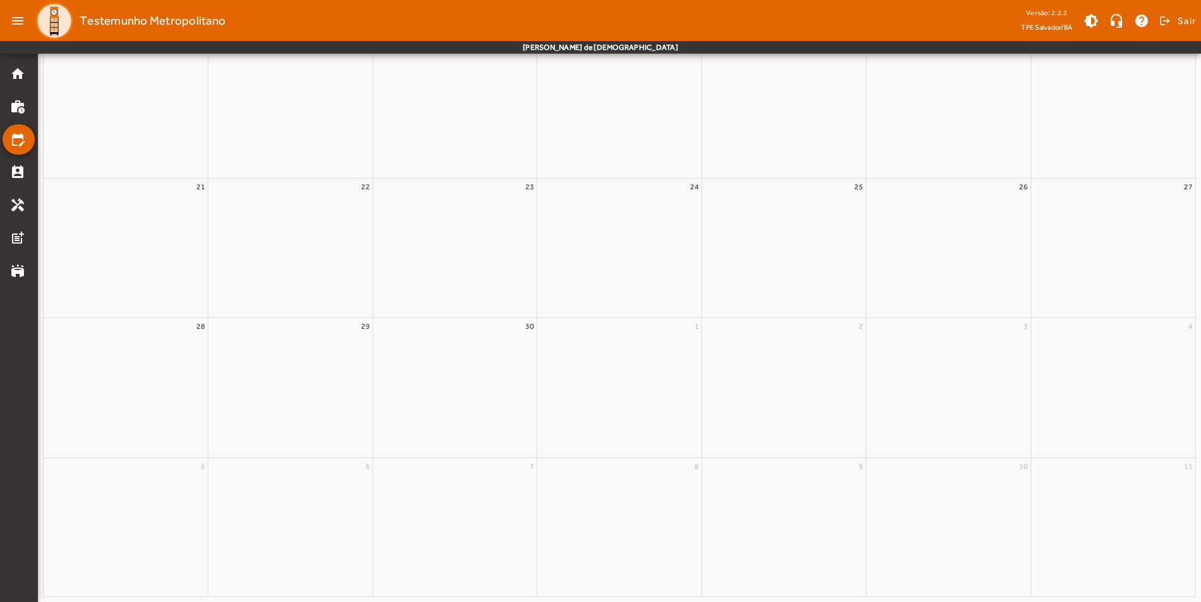
scroll to position [0, 0]
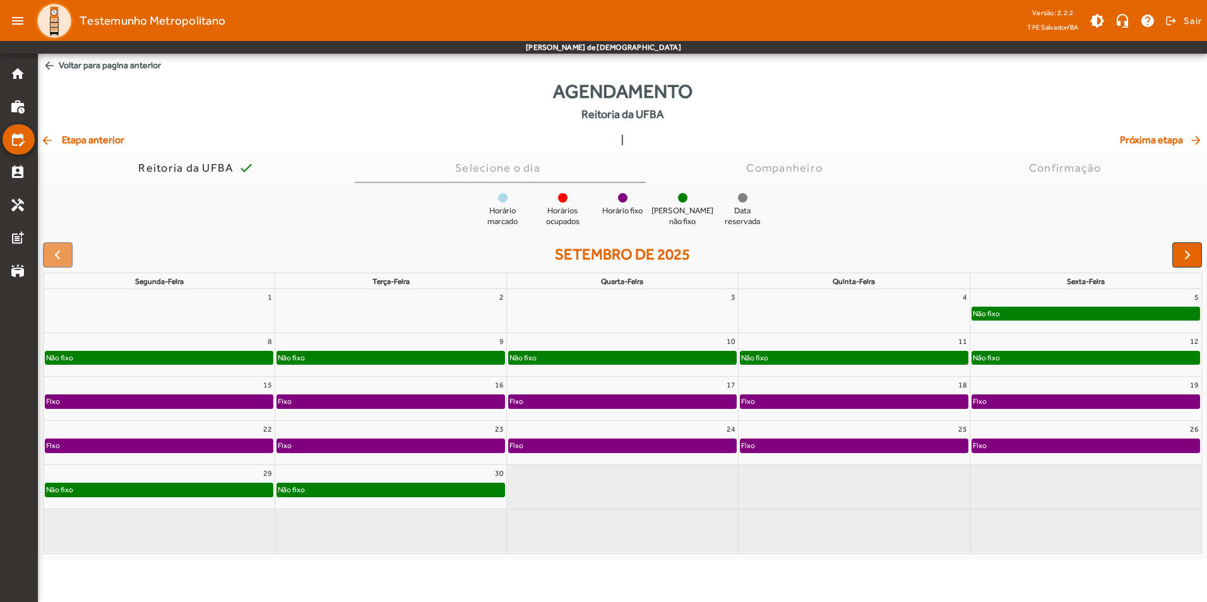
click at [42, 141] on mat-icon "arrow_back" at bounding box center [47, 140] width 15 height 13
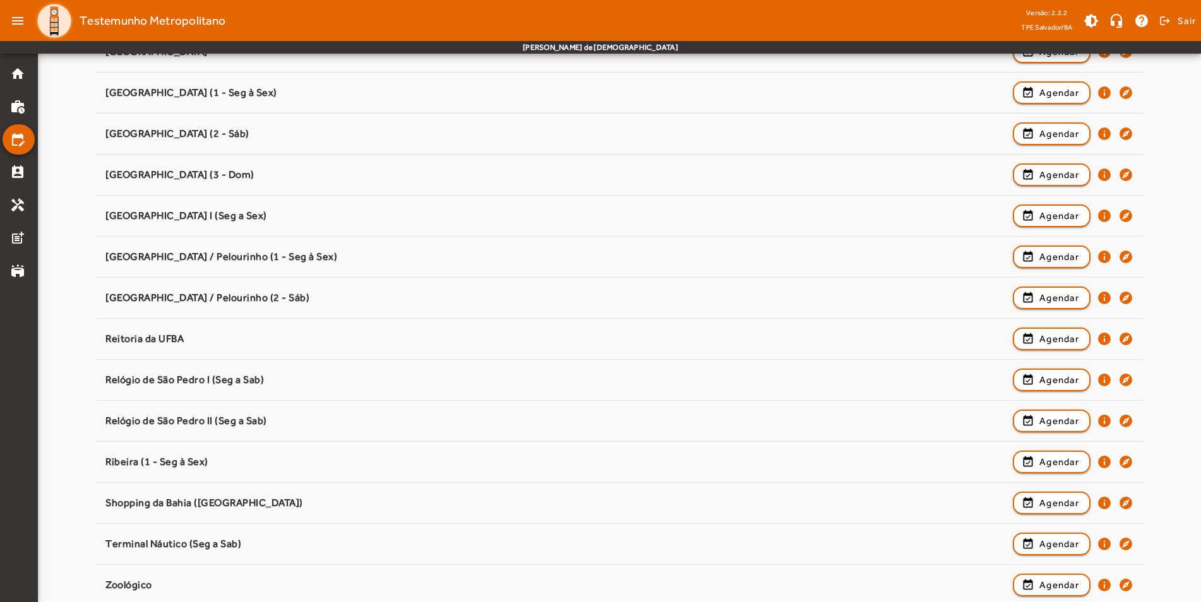
scroll to position [1021, 0]
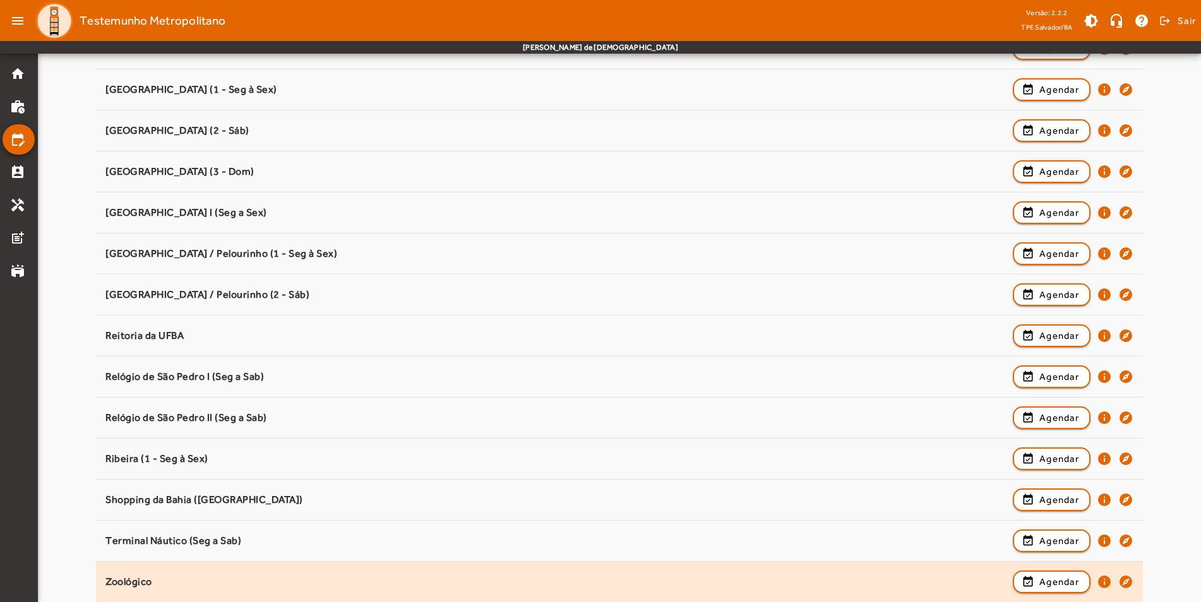
click at [442, 571] on div "Zoológico event_available Agendar info explore" at bounding box center [619, 582] width 1028 height 28
click at [1057, 576] on span "Agendar" at bounding box center [1059, 581] width 40 height 15
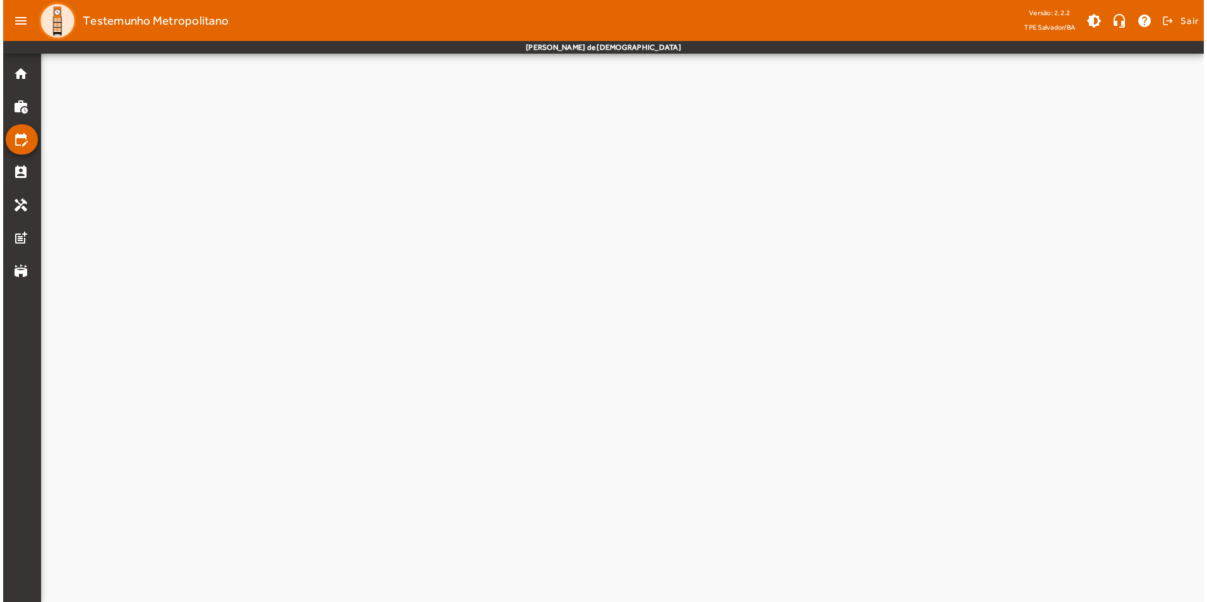
scroll to position [0, 0]
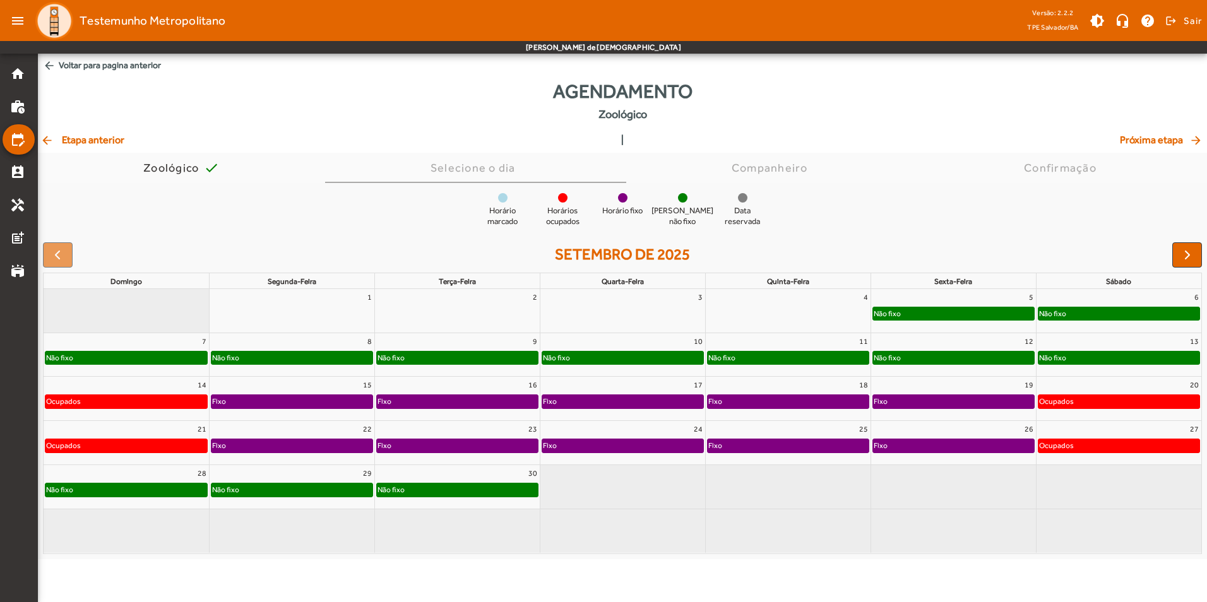
click at [50, 138] on mat-icon "arrow_back" at bounding box center [47, 140] width 15 height 13
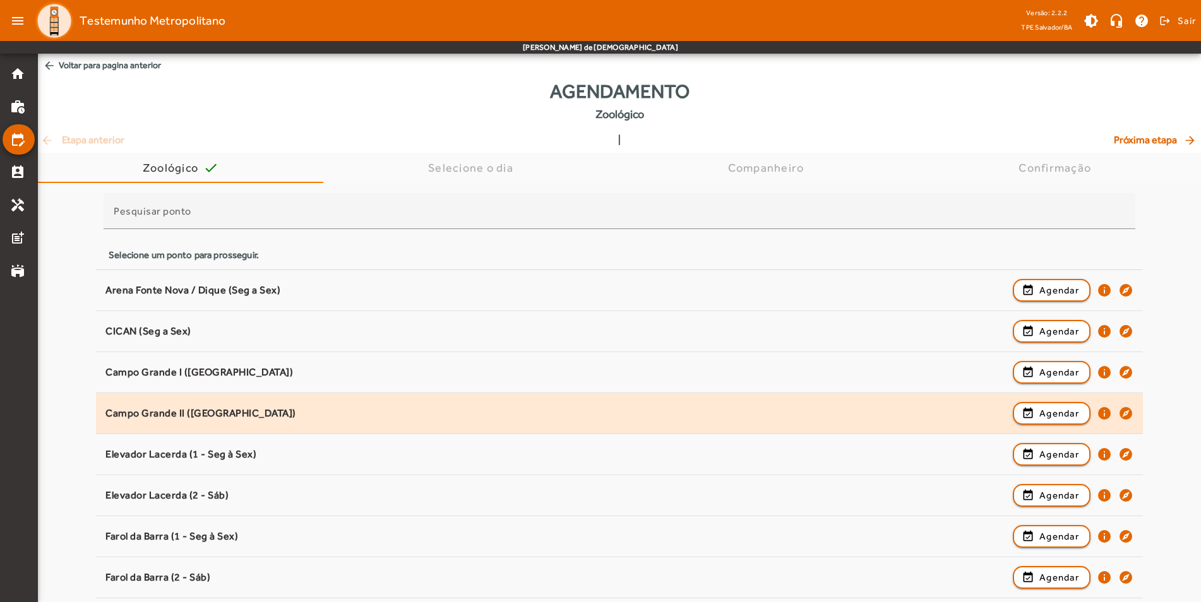
click at [451, 403] on div "Campo Grande II ([GEOGRAPHIC_DATA]) event_available Agendar info explore" at bounding box center [619, 414] width 1028 height 28
click at [1050, 410] on span "Agendar" at bounding box center [1059, 413] width 40 height 15
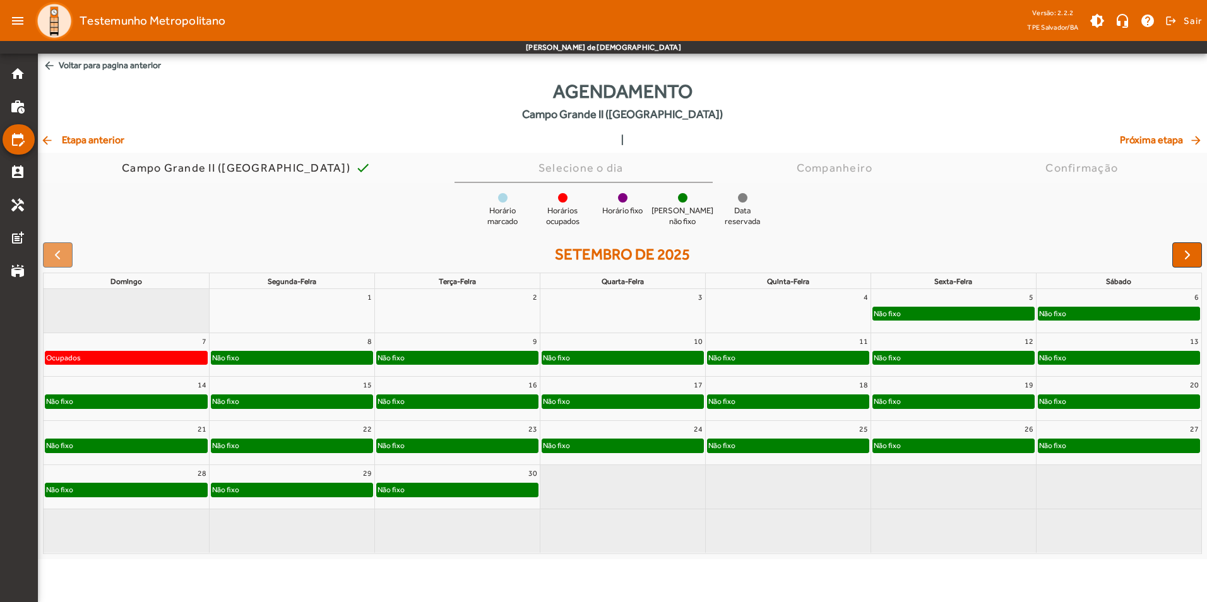
click at [169, 434] on div "21" at bounding box center [126, 429] width 165 height 16
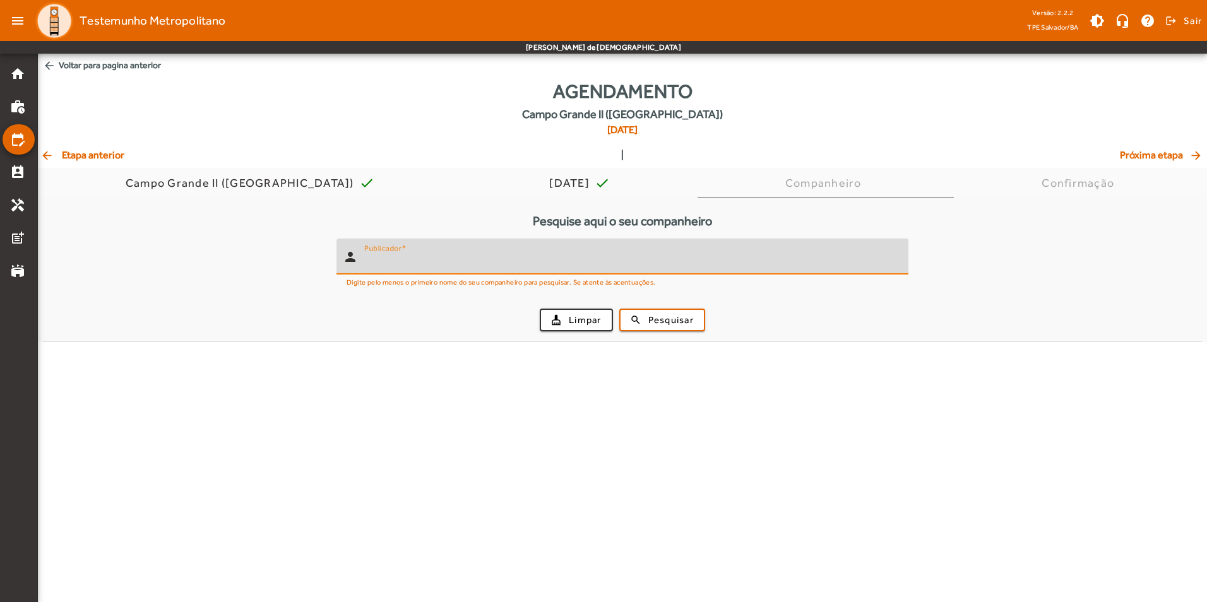
click at [584, 259] on input "Publicador" at bounding box center [631, 261] width 534 height 15
type input "****"
click at [677, 318] on span "Pesquisar" at bounding box center [670, 320] width 45 height 15
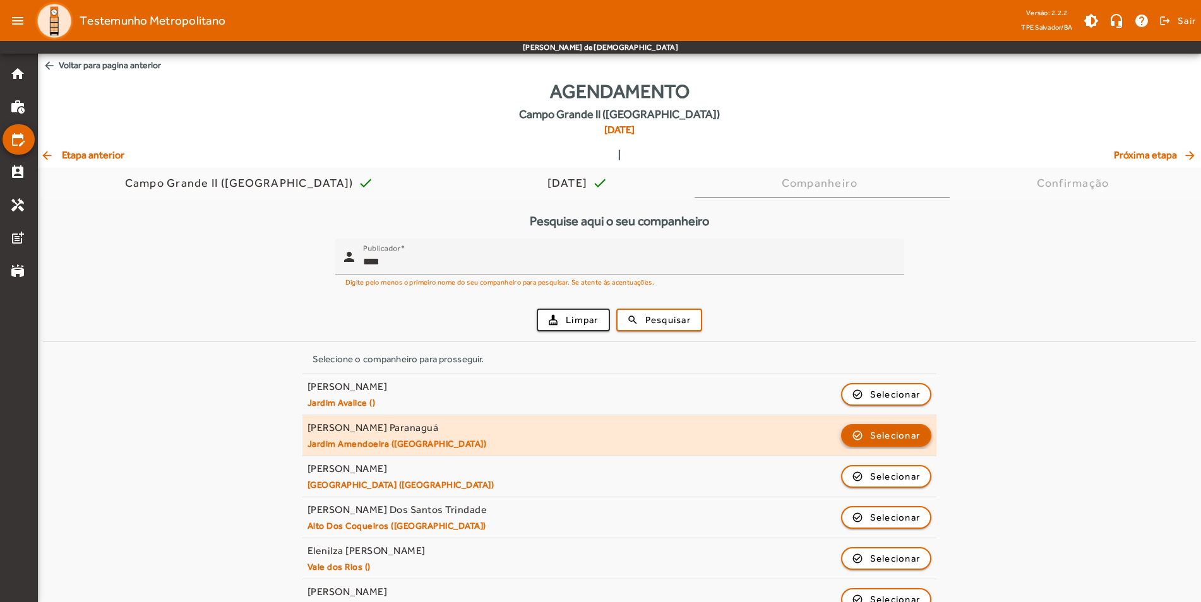
click at [883, 429] on span "Selecionar" at bounding box center [895, 435] width 50 height 15
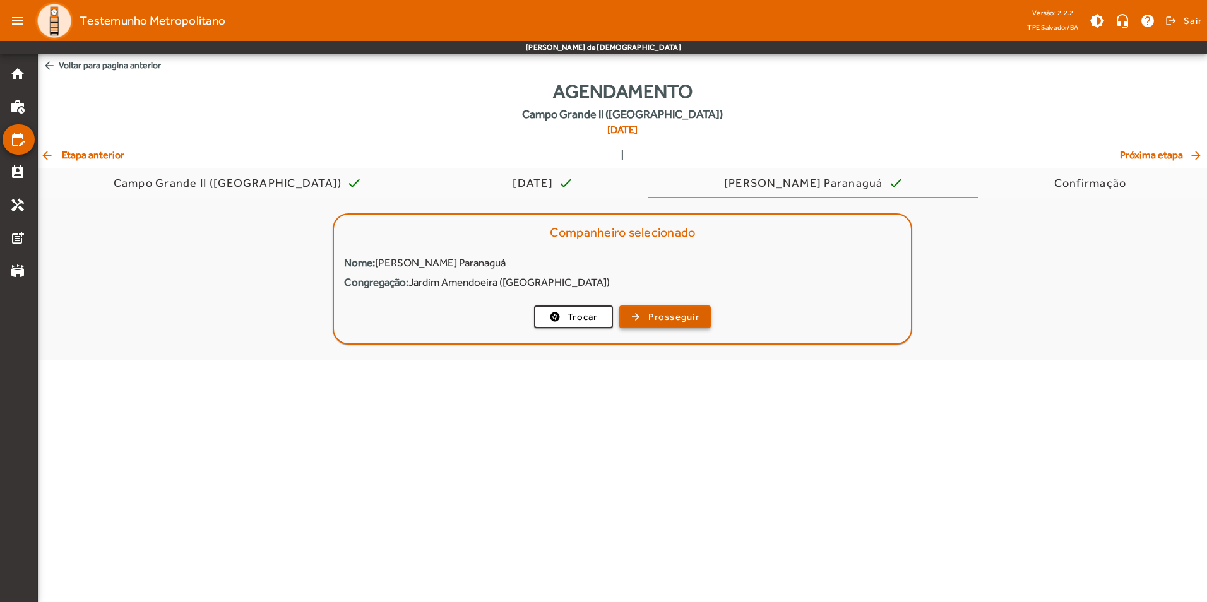
click at [652, 313] on span "Prosseguir" at bounding box center [673, 317] width 51 height 15
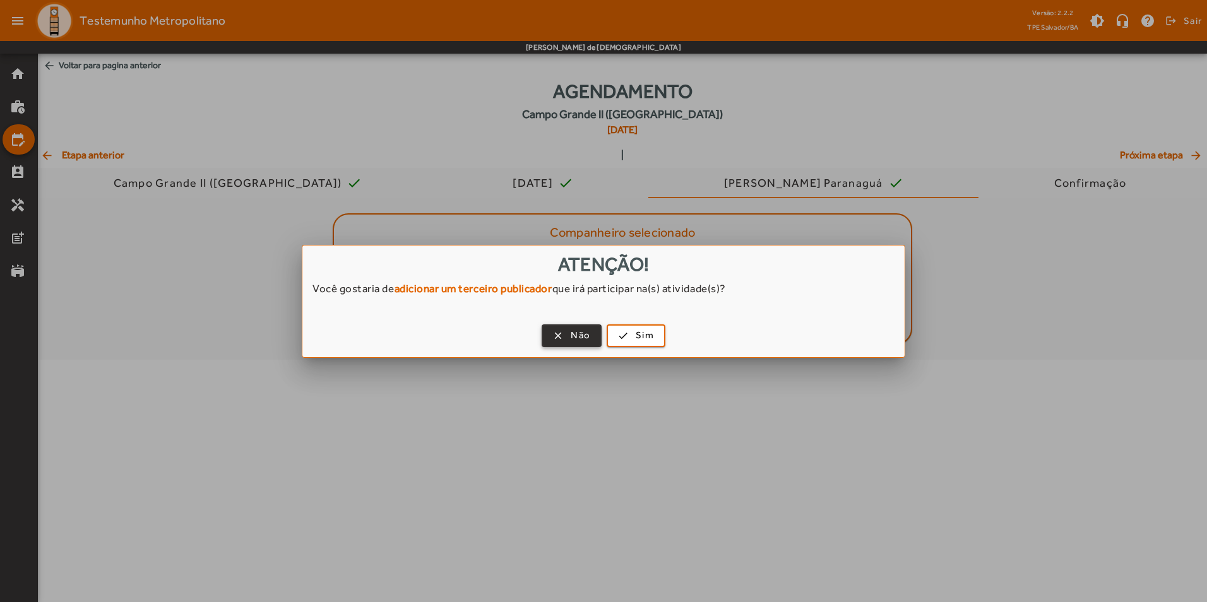
click at [578, 335] on span "Não" at bounding box center [581, 335] width 20 height 15
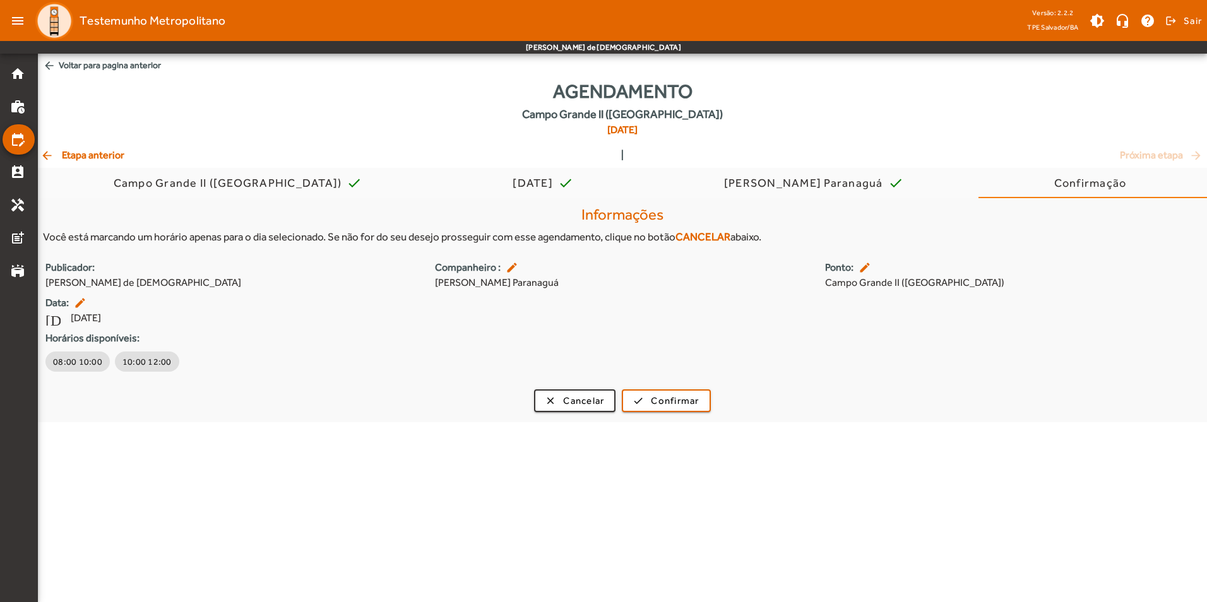
click at [49, 154] on mat-icon "arrow_back" at bounding box center [47, 155] width 15 height 13
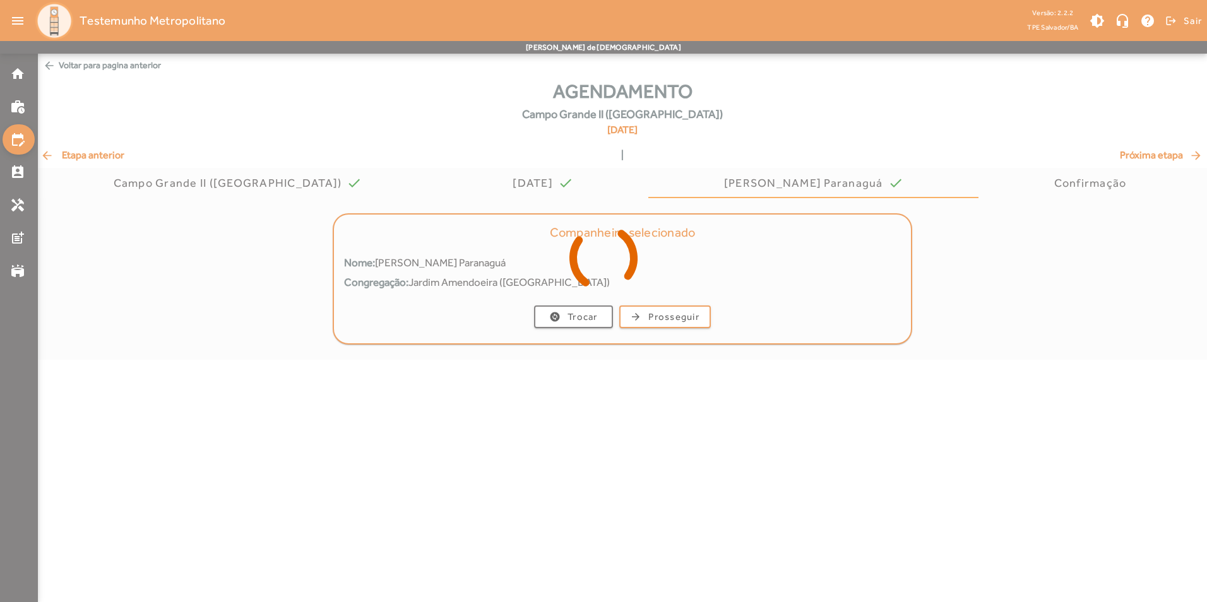
click at [52, 153] on div at bounding box center [603, 301] width 1207 height 602
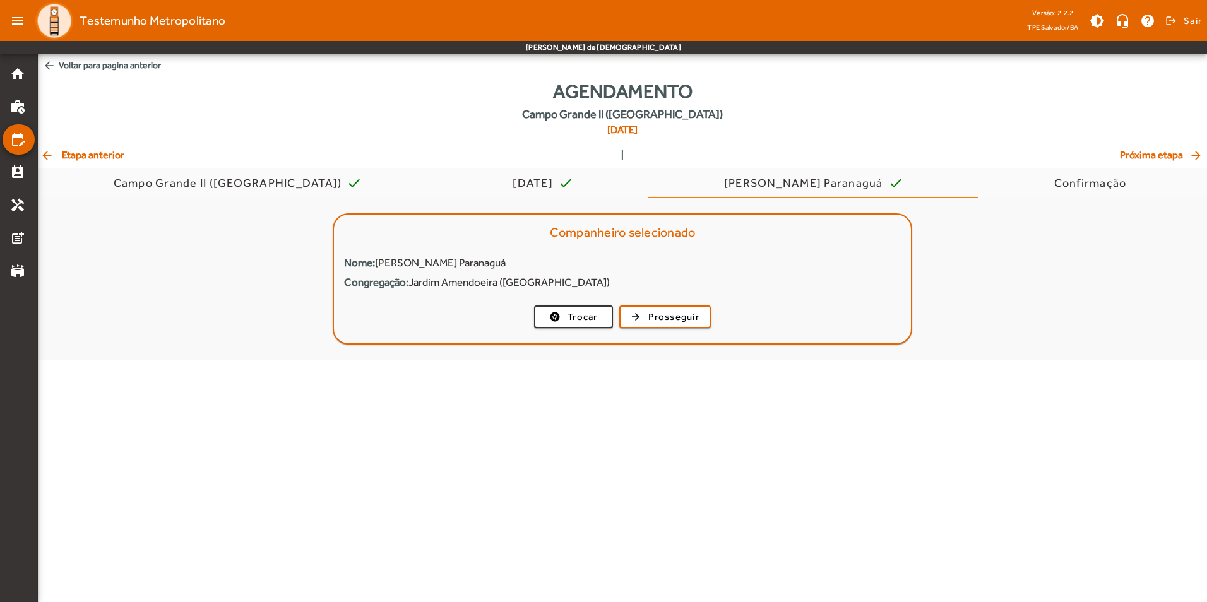
click at [52, 153] on mat-icon "arrow_back" at bounding box center [47, 155] width 15 height 13
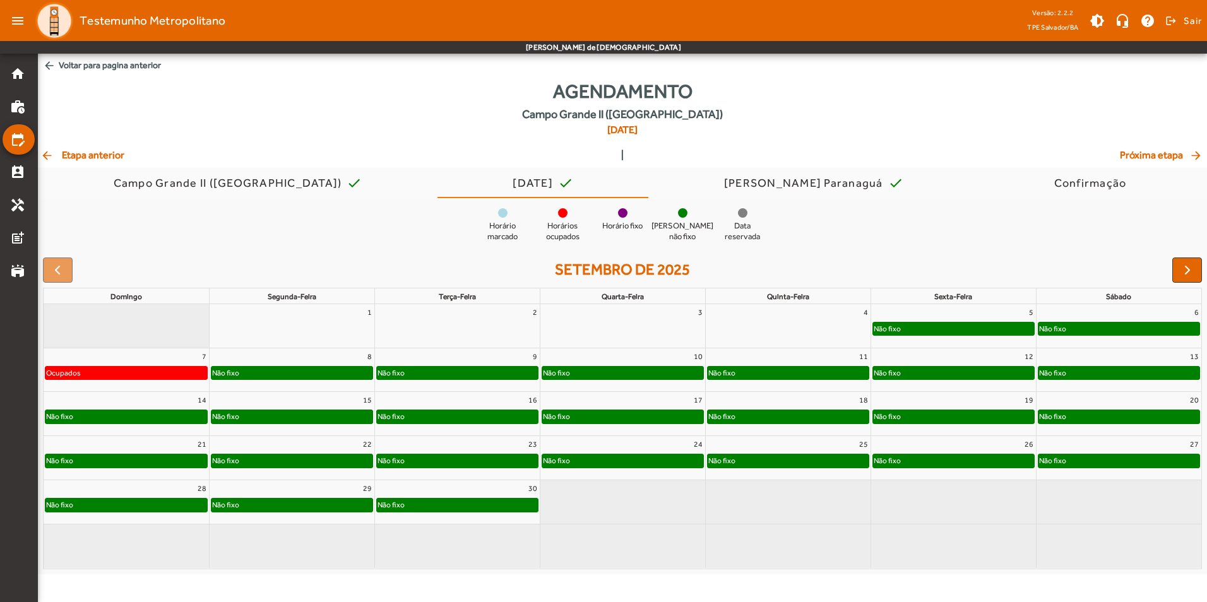
click at [52, 153] on mat-icon "arrow_back" at bounding box center [47, 155] width 15 height 13
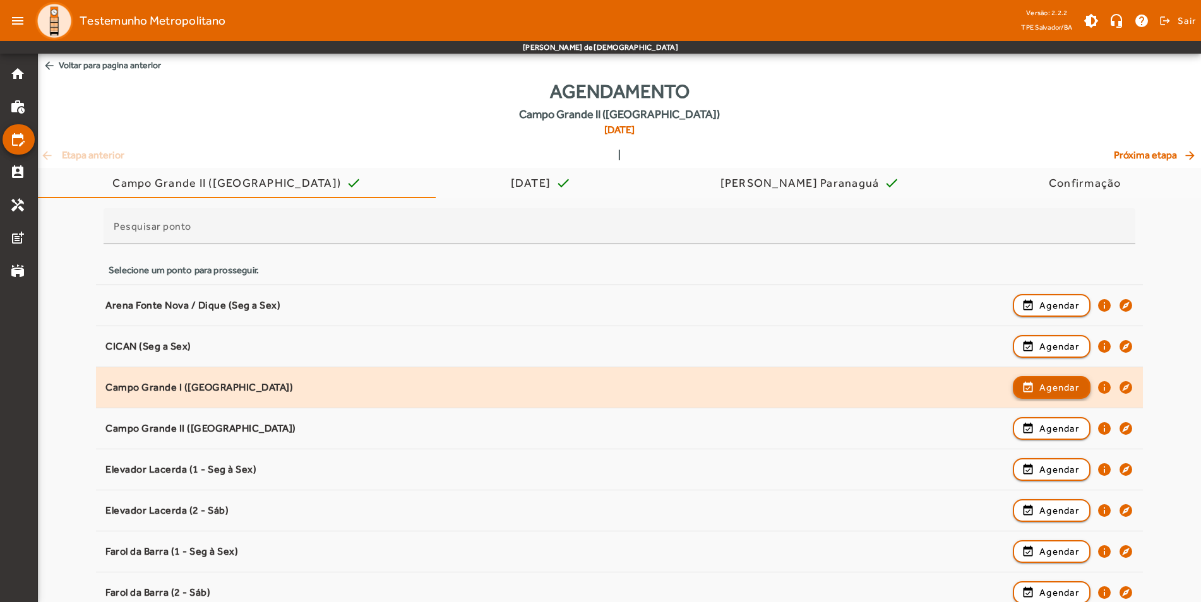
click at [1077, 386] on span "Agendar" at bounding box center [1059, 387] width 40 height 15
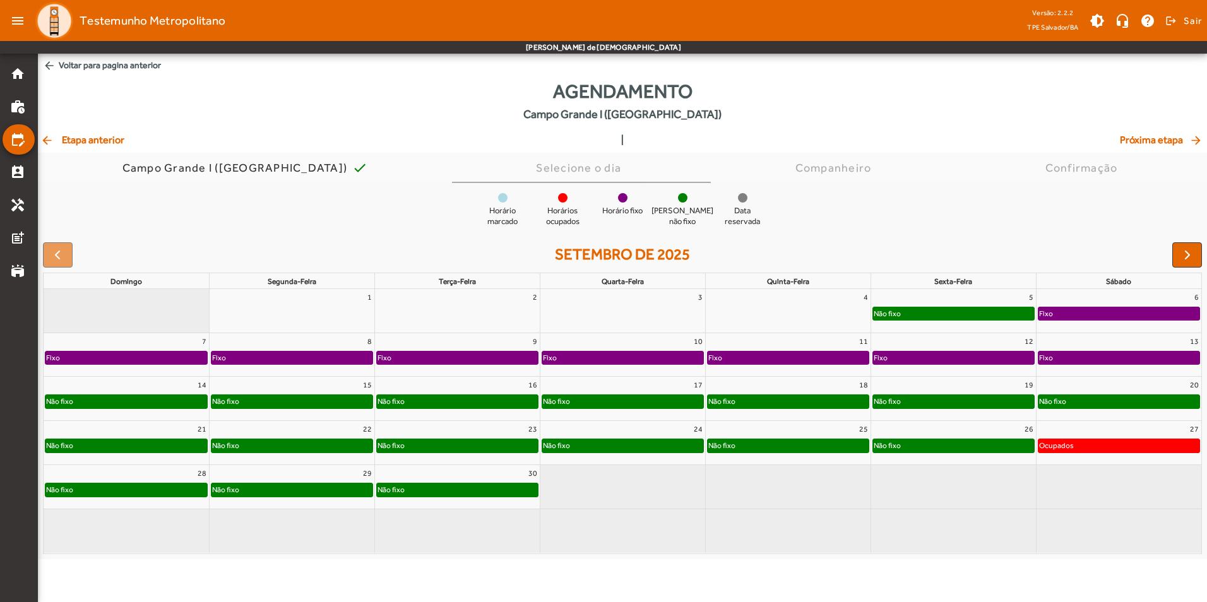
click at [135, 444] on div "Não fixo" at bounding box center [126, 445] width 162 height 13
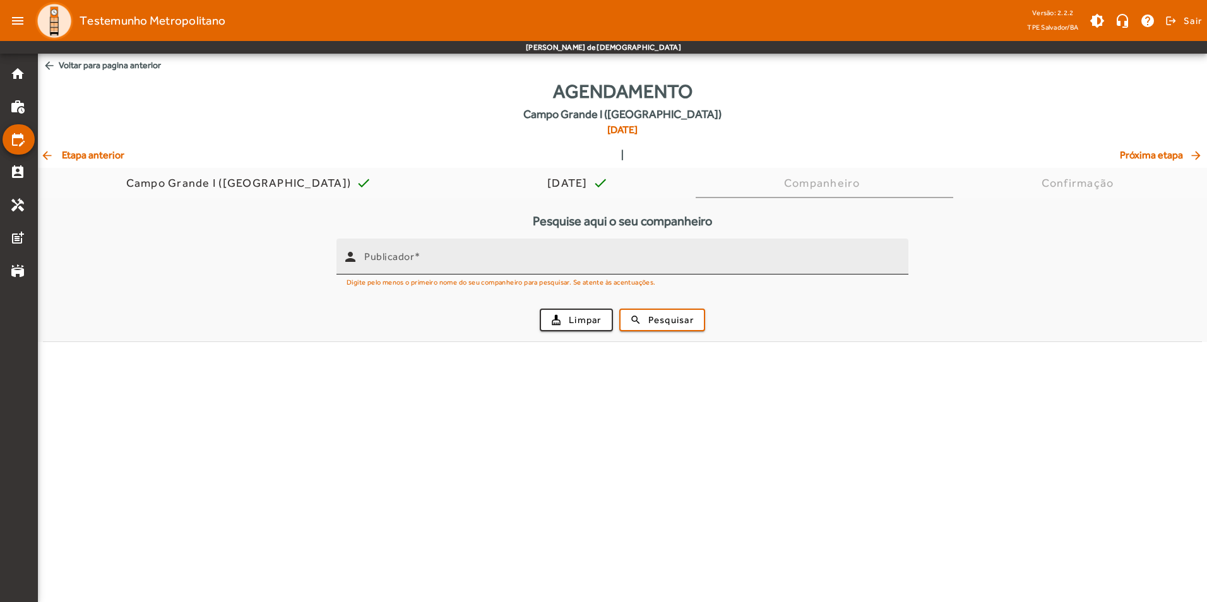
click at [451, 269] on div "Publicador" at bounding box center [631, 257] width 534 height 36
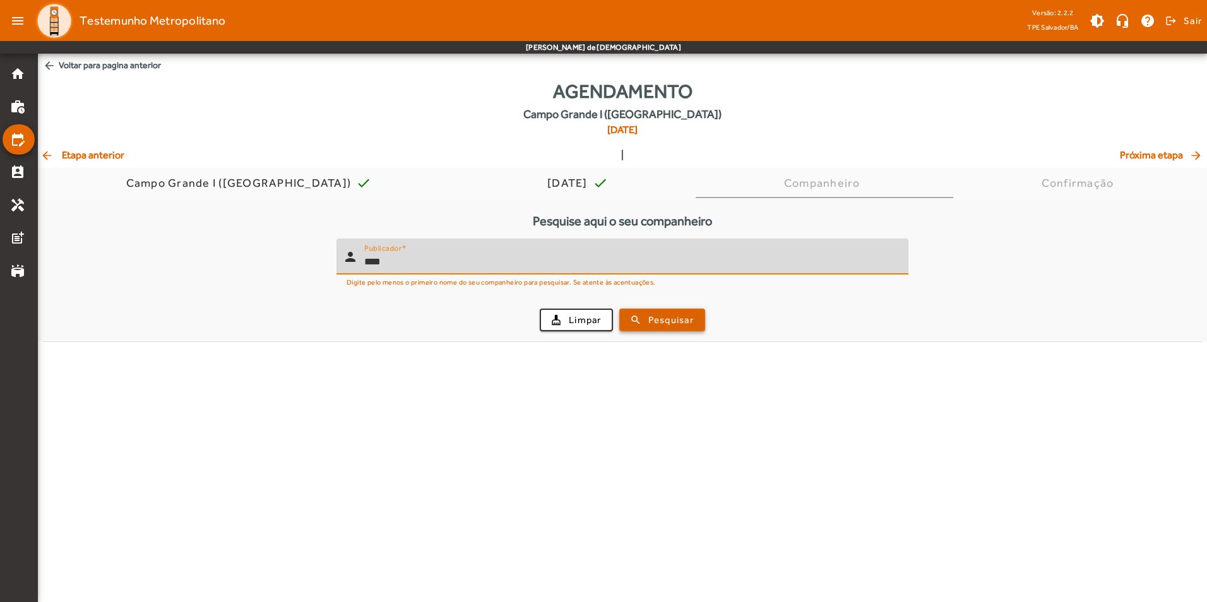
type input "****"
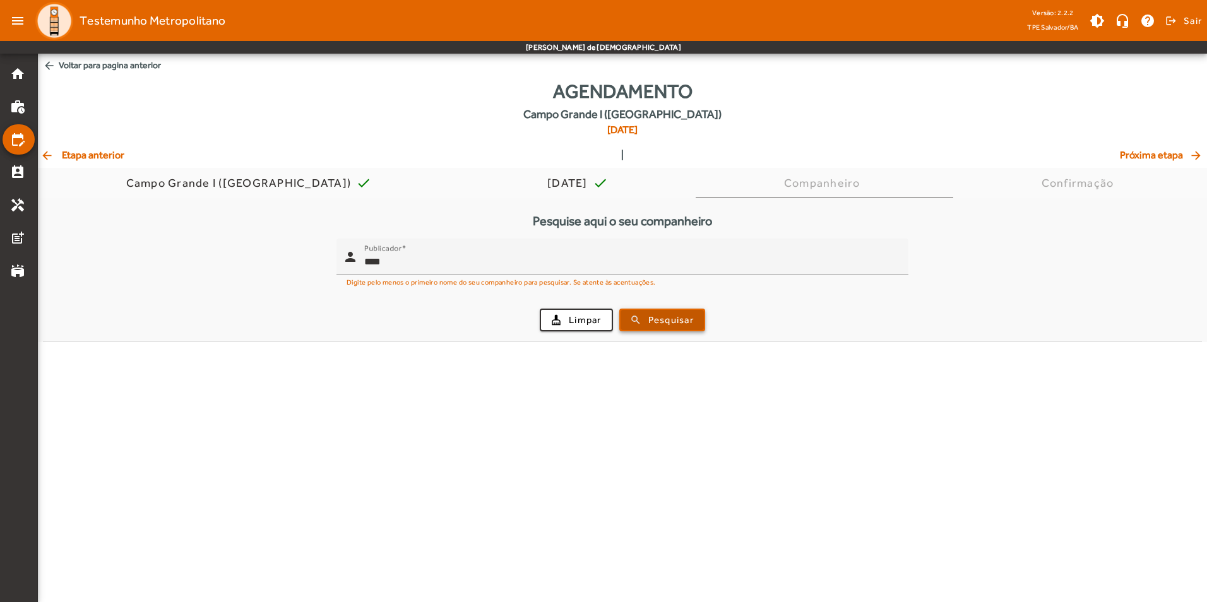
click at [677, 317] on span "Pesquisar" at bounding box center [670, 320] width 45 height 15
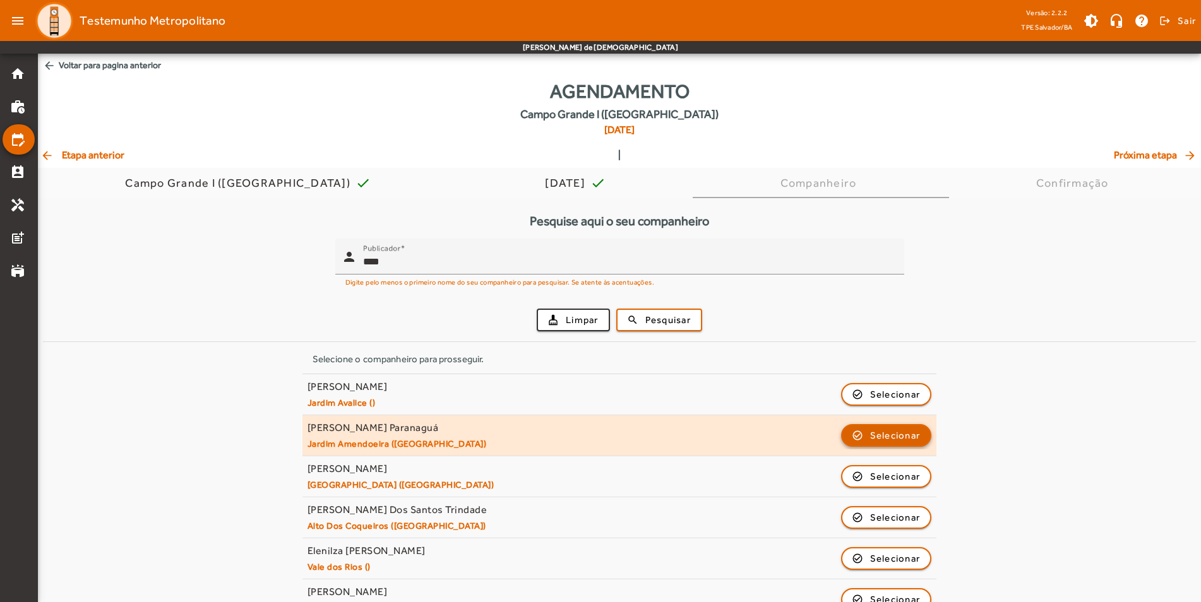
click at [923, 433] on span "button" at bounding box center [886, 435] width 88 height 30
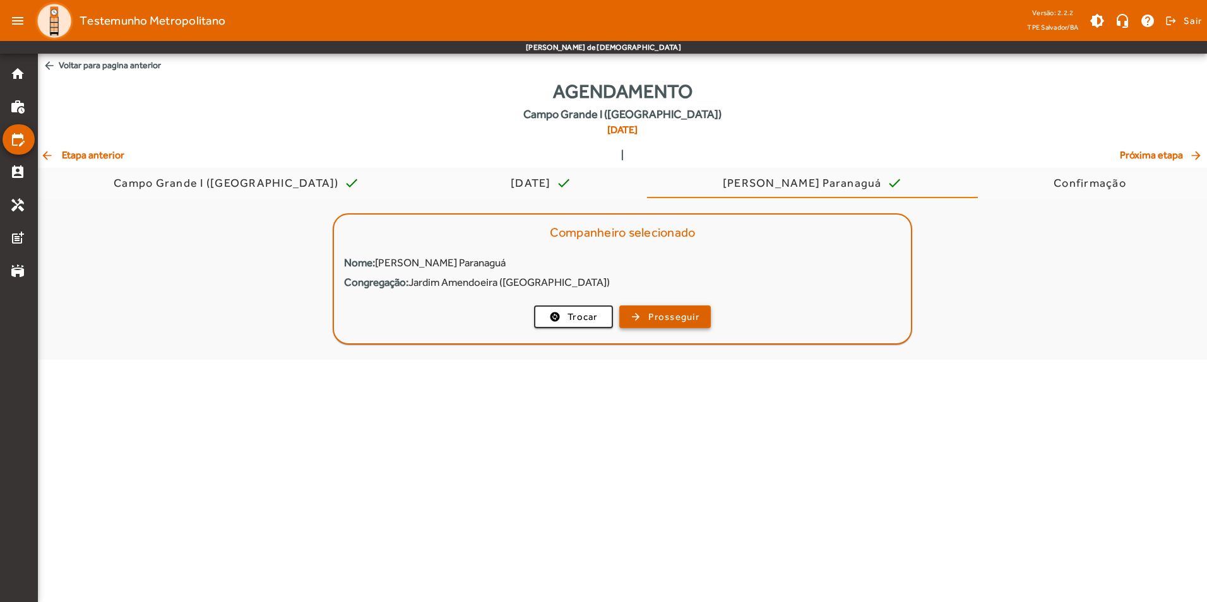
click at [680, 316] on span "Prosseguir" at bounding box center [673, 317] width 51 height 15
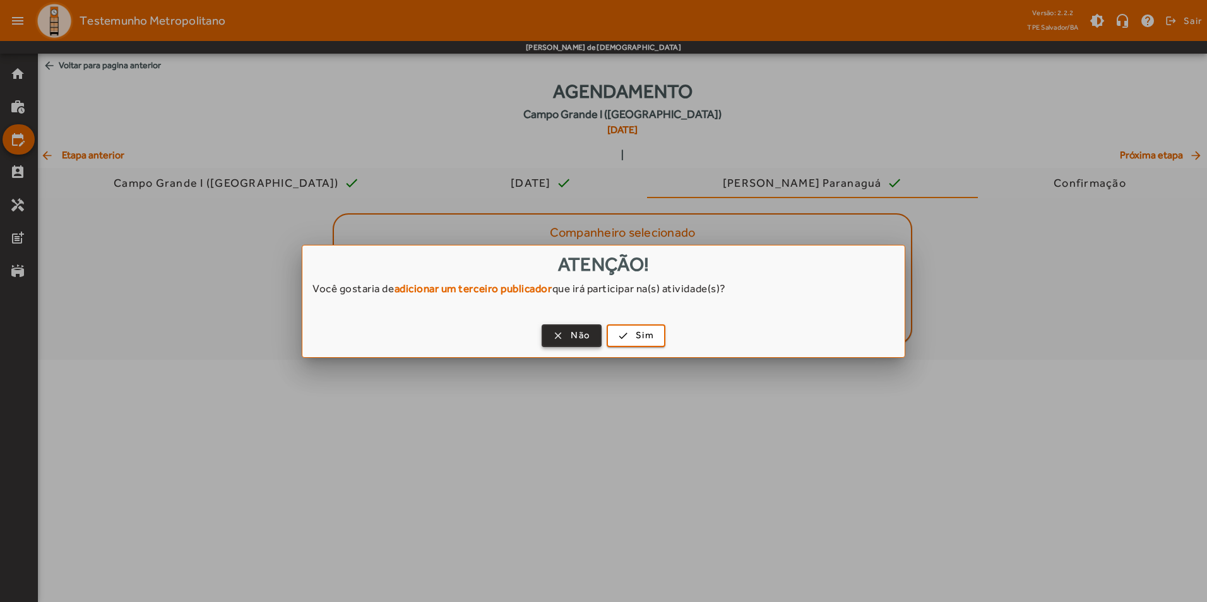
click at [591, 336] on span "button" at bounding box center [571, 336] width 57 height 30
